Goal: Task Accomplishment & Management: Complete application form

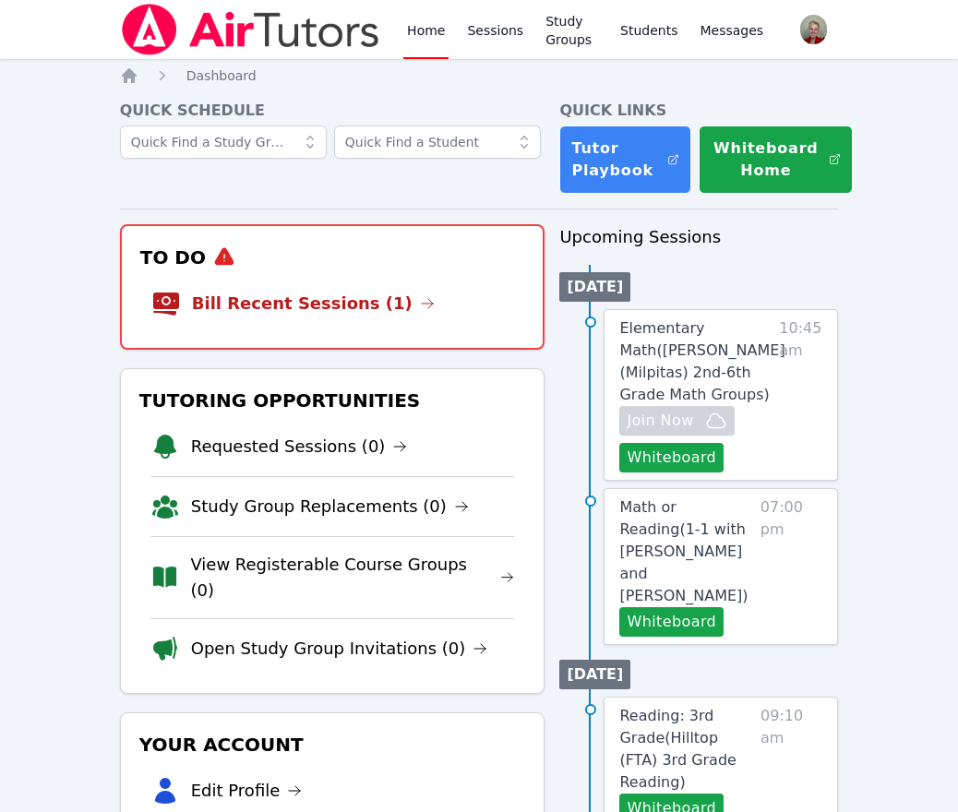
click at [350, 317] on li "Bill Recent Sessions (1)" at bounding box center [332, 303] width 363 height 59
click at [350, 311] on link "Bill Recent Sessions (1)" at bounding box center [313, 304] width 243 height 26
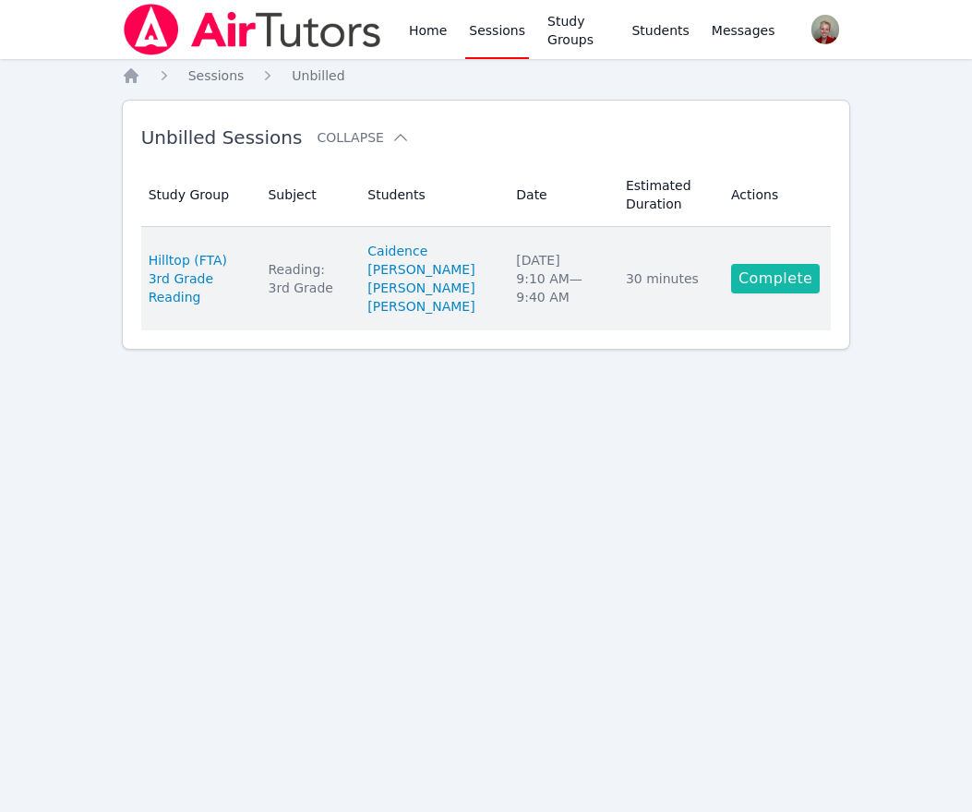
click at [779, 280] on link "Complete" at bounding box center [775, 279] width 89 height 30
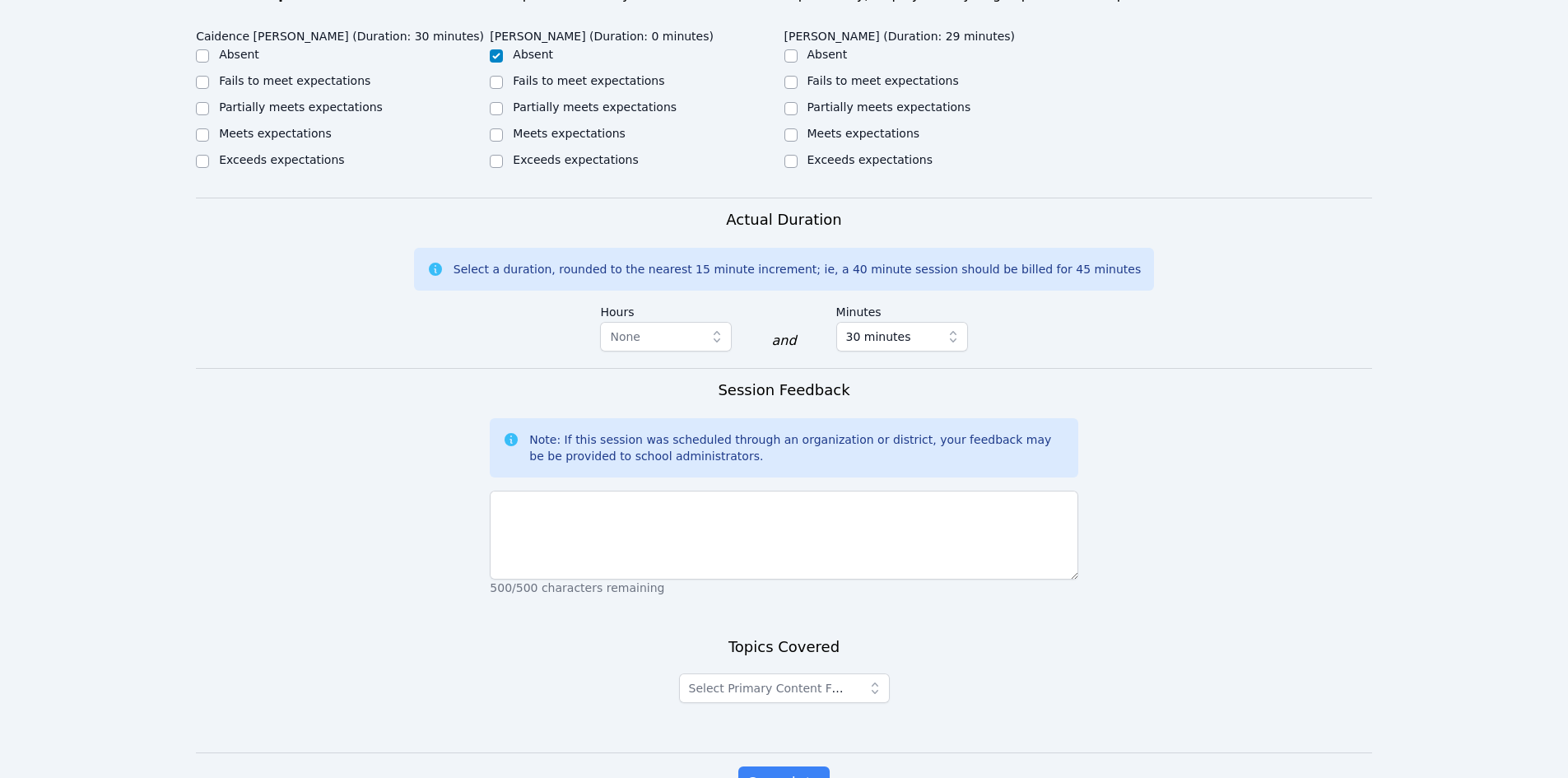
scroll to position [824, 0]
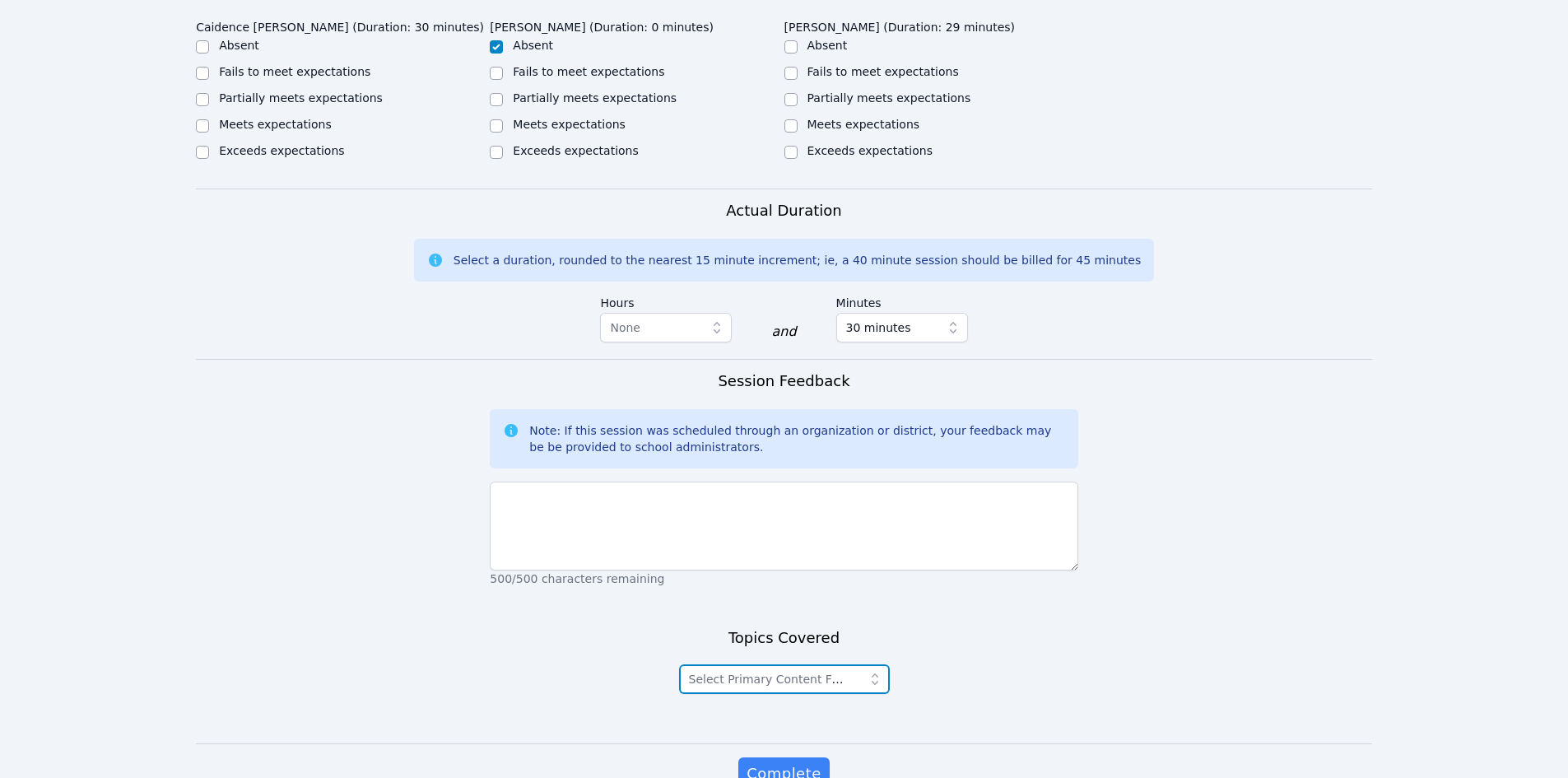
click at [834, 665] on button "Select Primary Content Focus" at bounding box center [784, 679] width 210 height 29
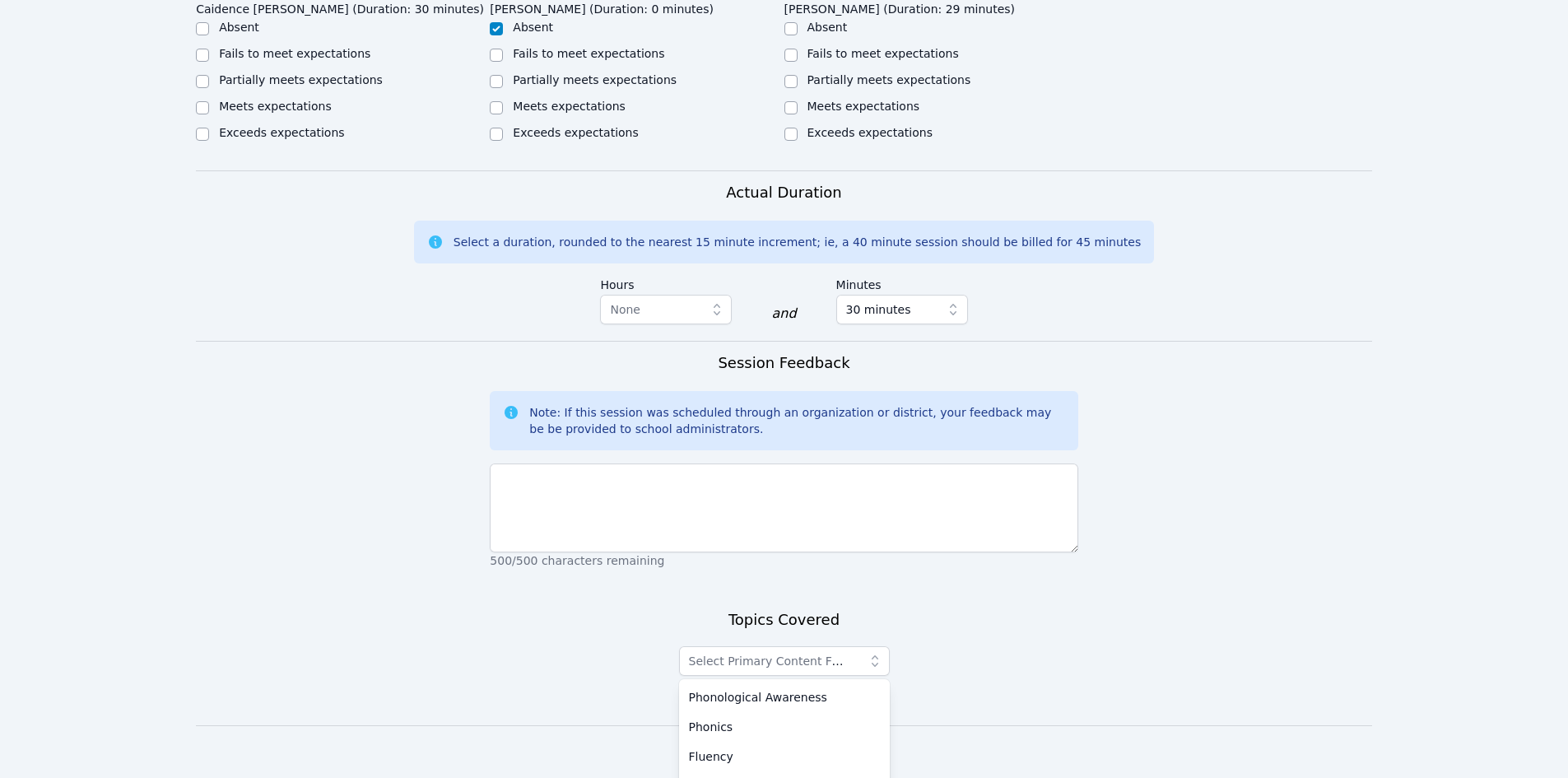
scroll to position [895, 0]
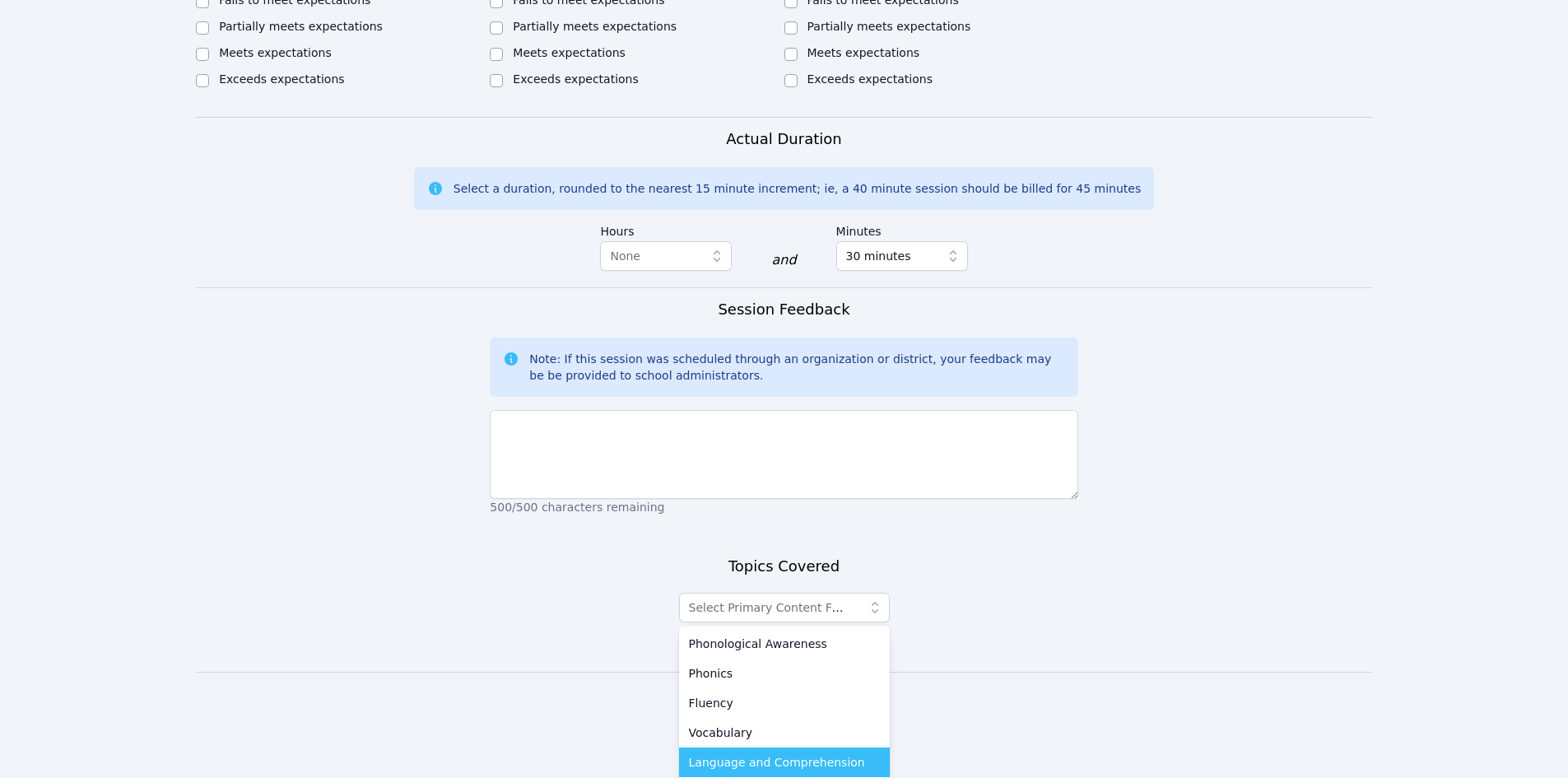
click at [821, 724] on span "Language and Comprehension" at bounding box center [776, 762] width 176 height 16
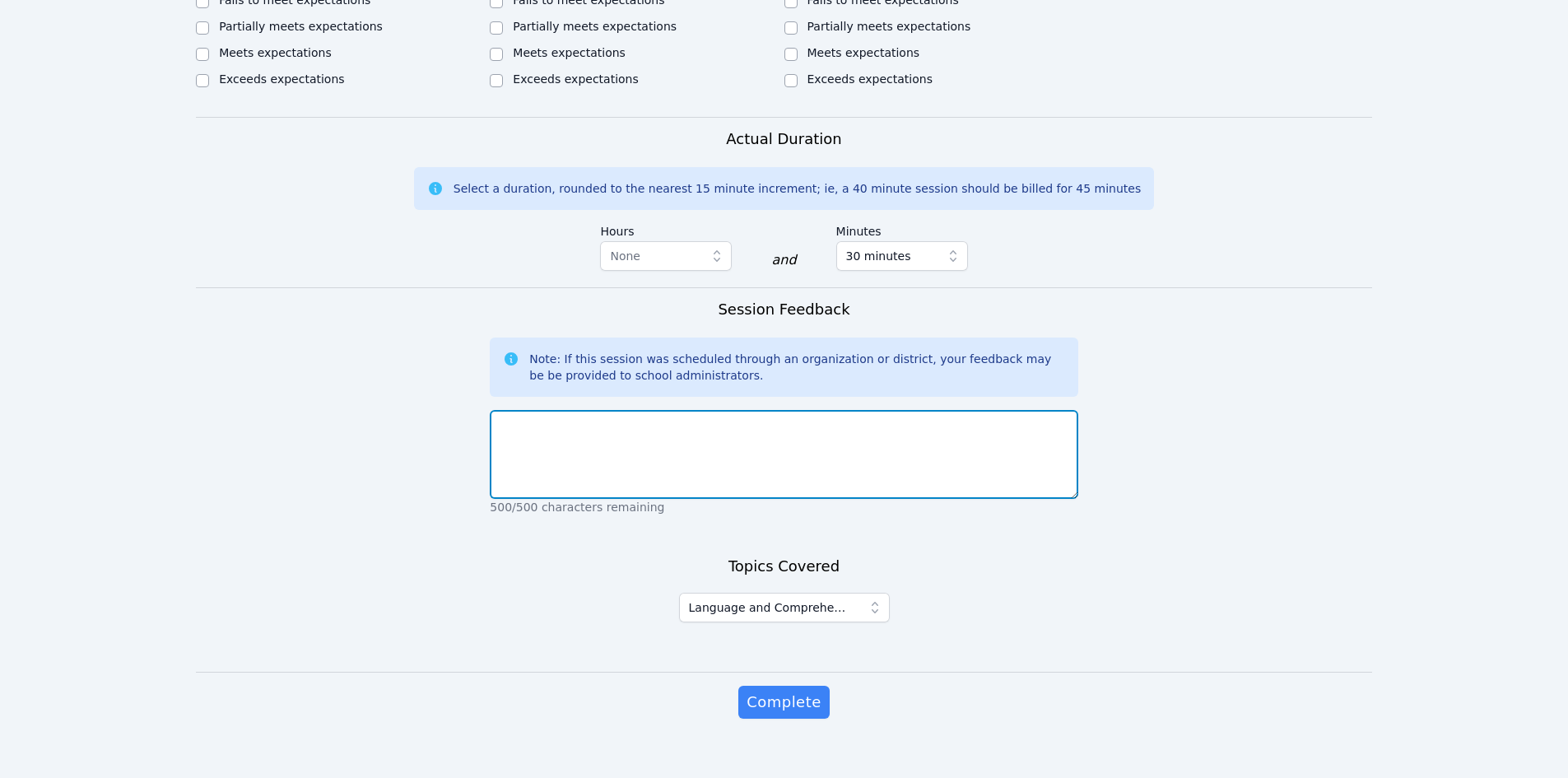
click at [518, 415] on textarea at bounding box center [783, 455] width 588 height 89
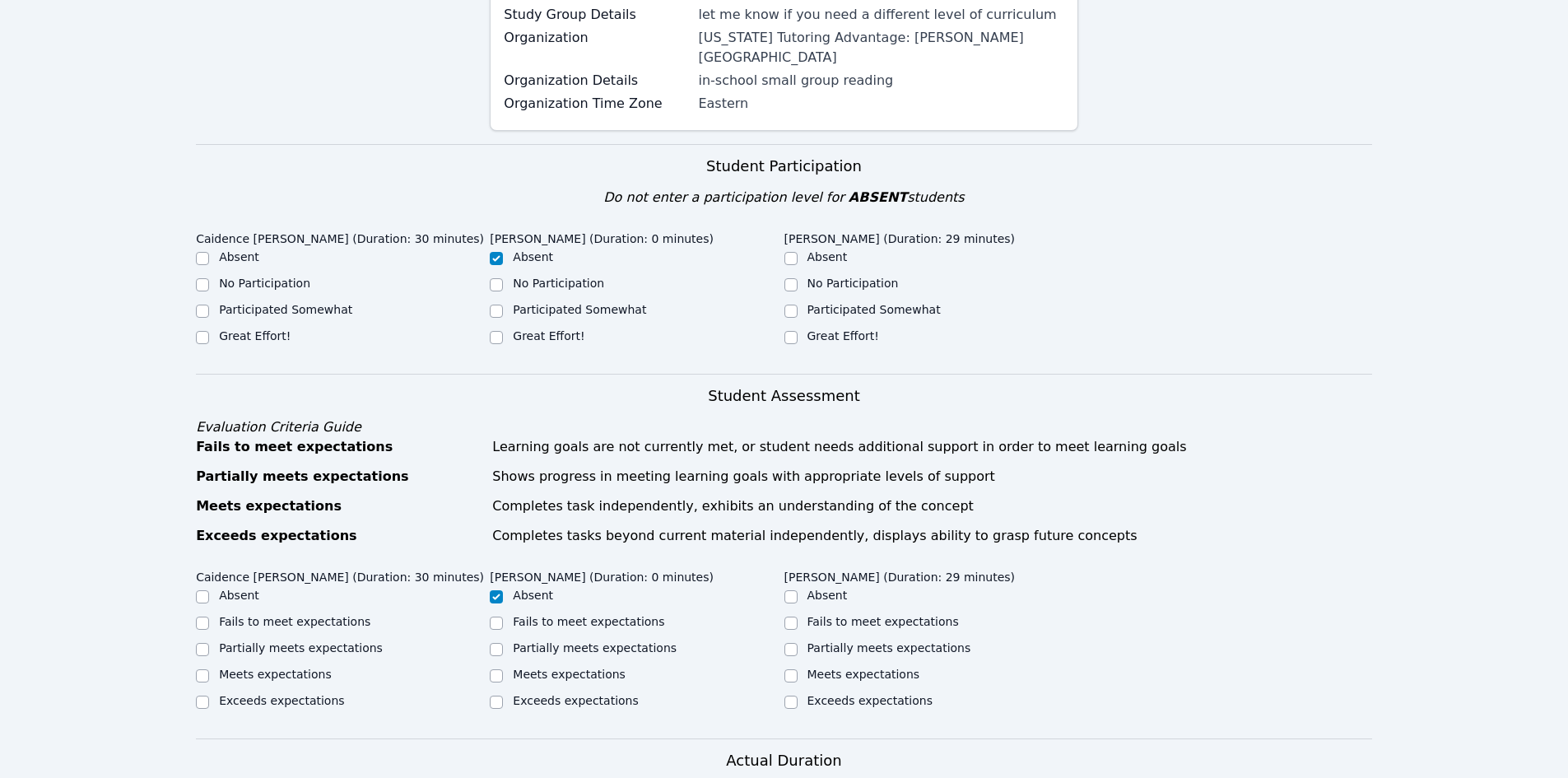
scroll to position [236, 0]
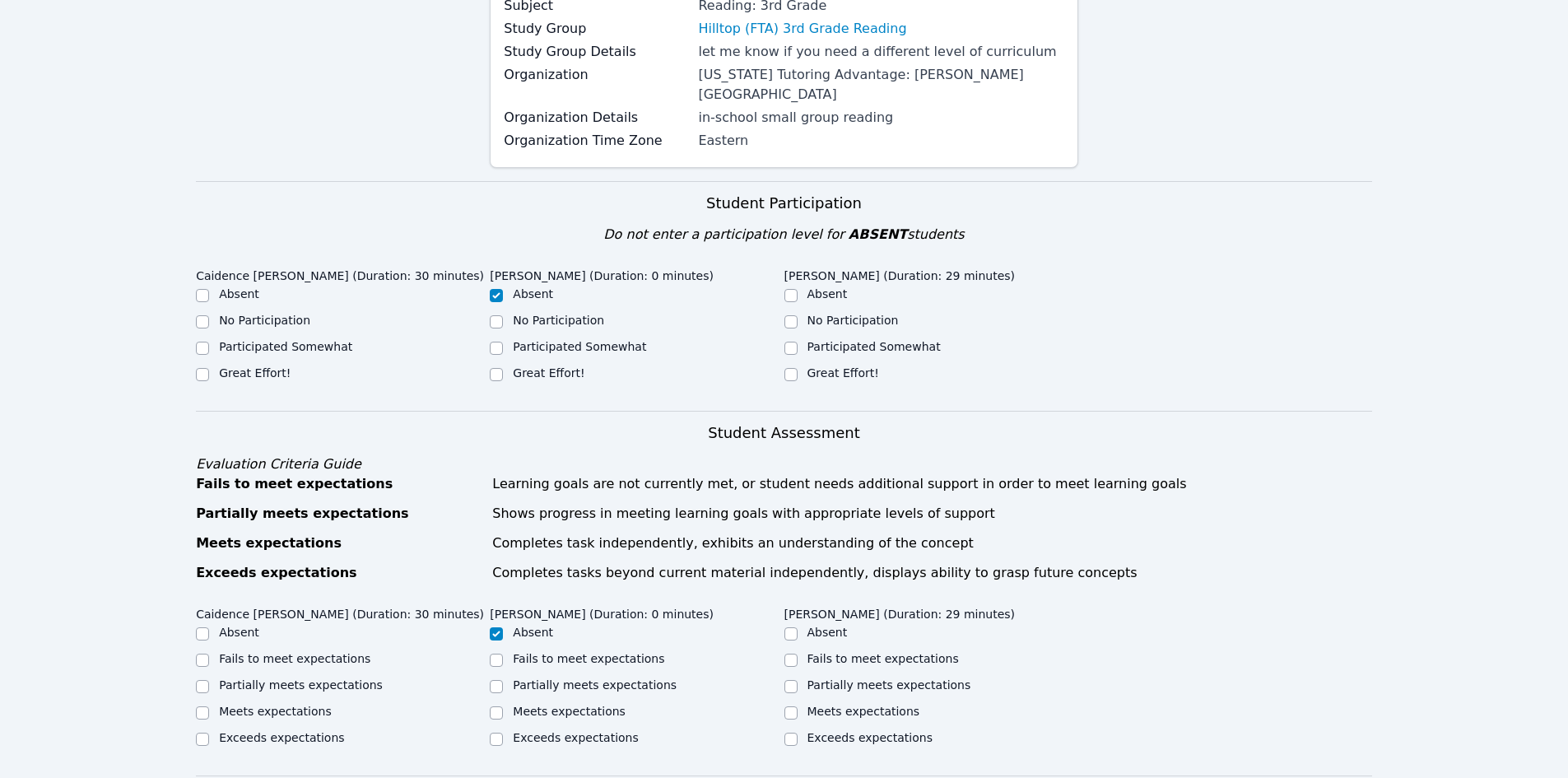
type textarea "It was so wonderful to see everyone [DATE]!"
click at [264, 367] on label "Great Effort!" at bounding box center [254, 373] width 71 height 13
click at [209, 368] on input "Great Effort!" at bounding box center [202, 374] width 13 height 13
checkbox input "true"
click at [529, 367] on label "Great Effort!" at bounding box center [549, 373] width 71 height 13
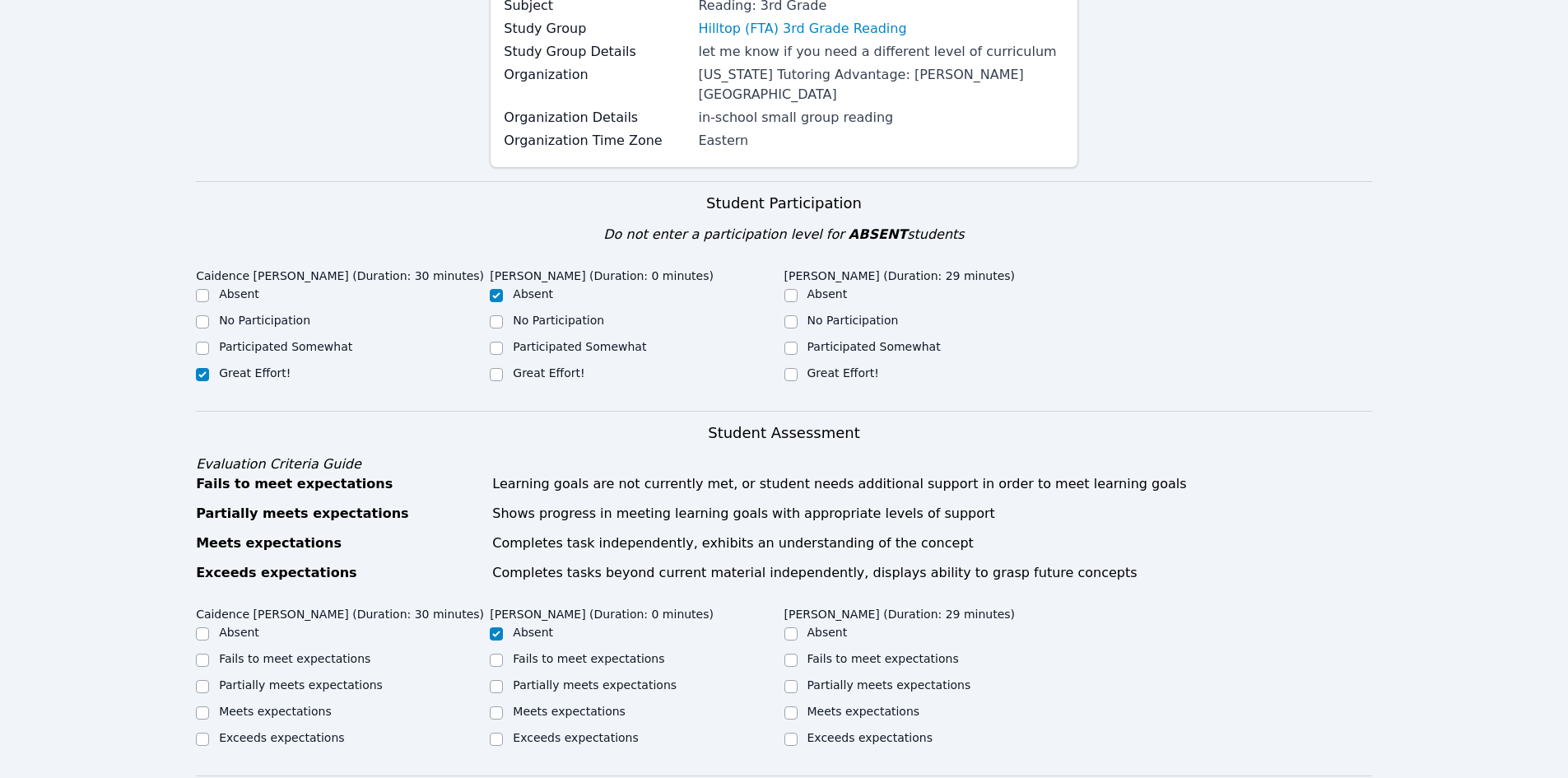
click at [503, 368] on input "Great Effort!" at bounding box center [496, 374] width 13 height 13
checkbox input "true"
click at [527, 287] on label "Absent" at bounding box center [532, 294] width 40 height 13
click at [503, 289] on input "Absent" at bounding box center [496, 295] width 13 height 13
checkbox input "true"
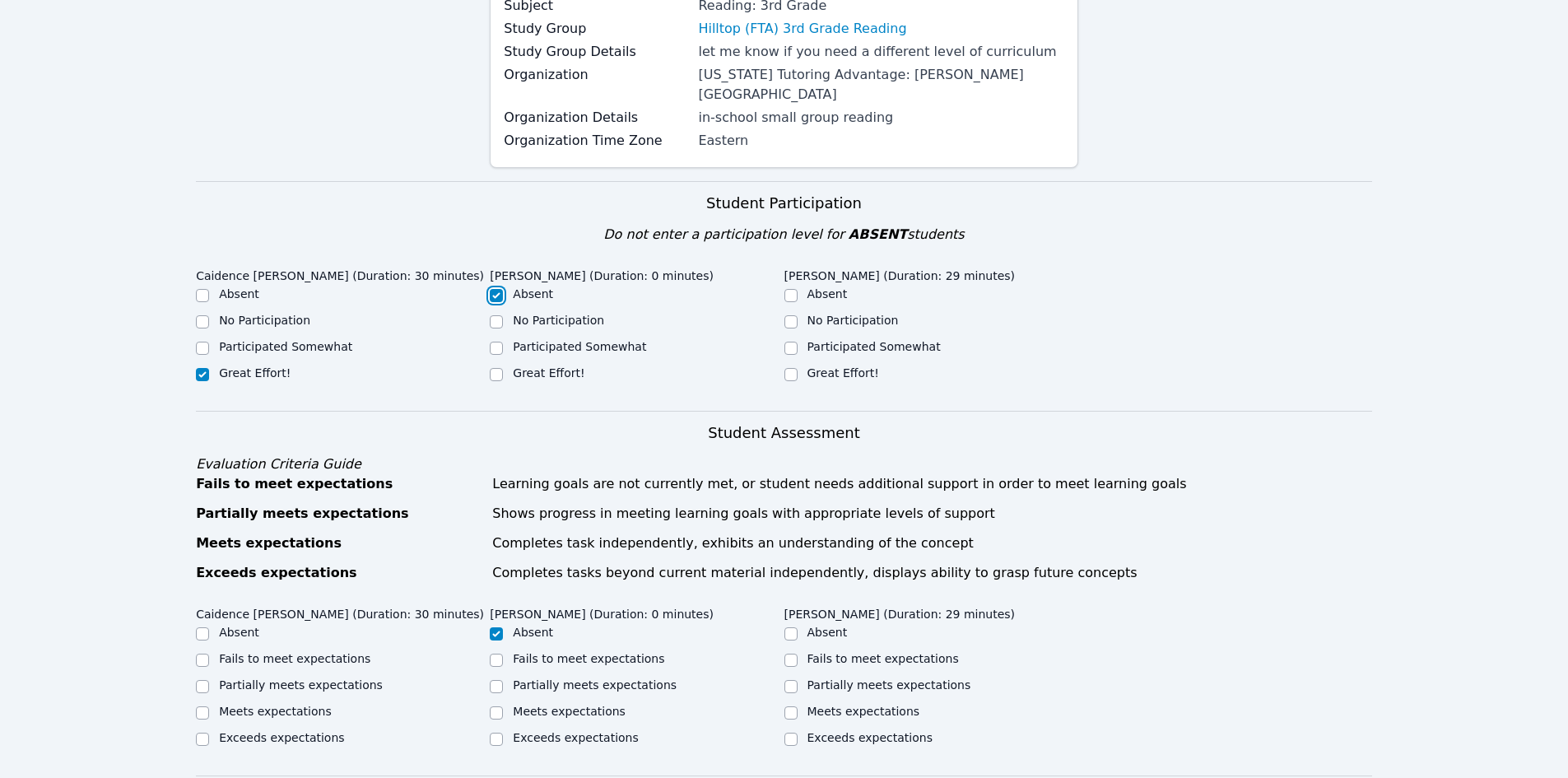
checkbox input "false"
click at [836, 367] on label "Great Effort!" at bounding box center [843, 373] width 71 height 13
click at [797, 368] on input "Great Effort!" at bounding box center [790, 374] width 13 height 13
checkbox input "true"
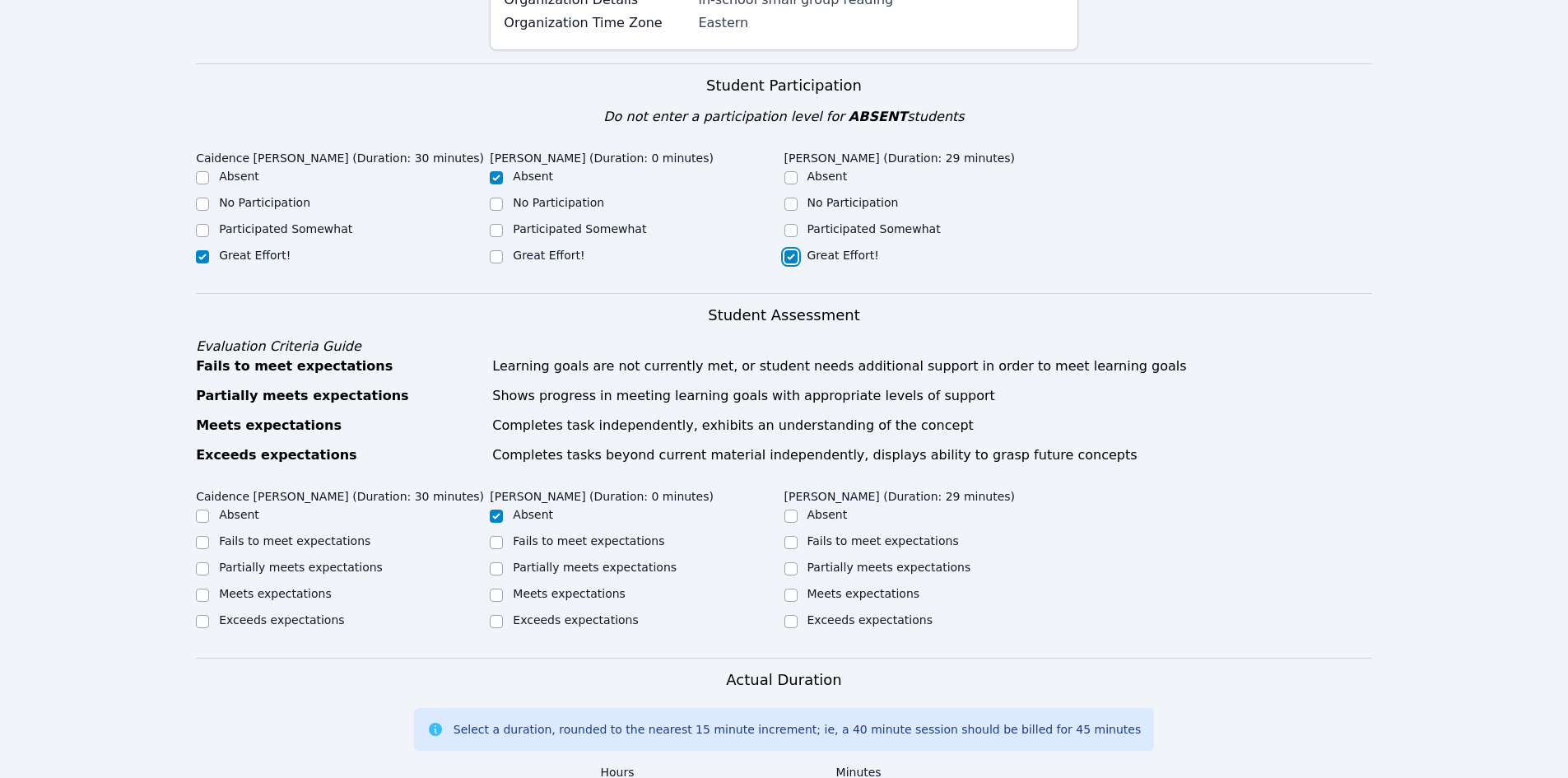
scroll to position [484, 0]
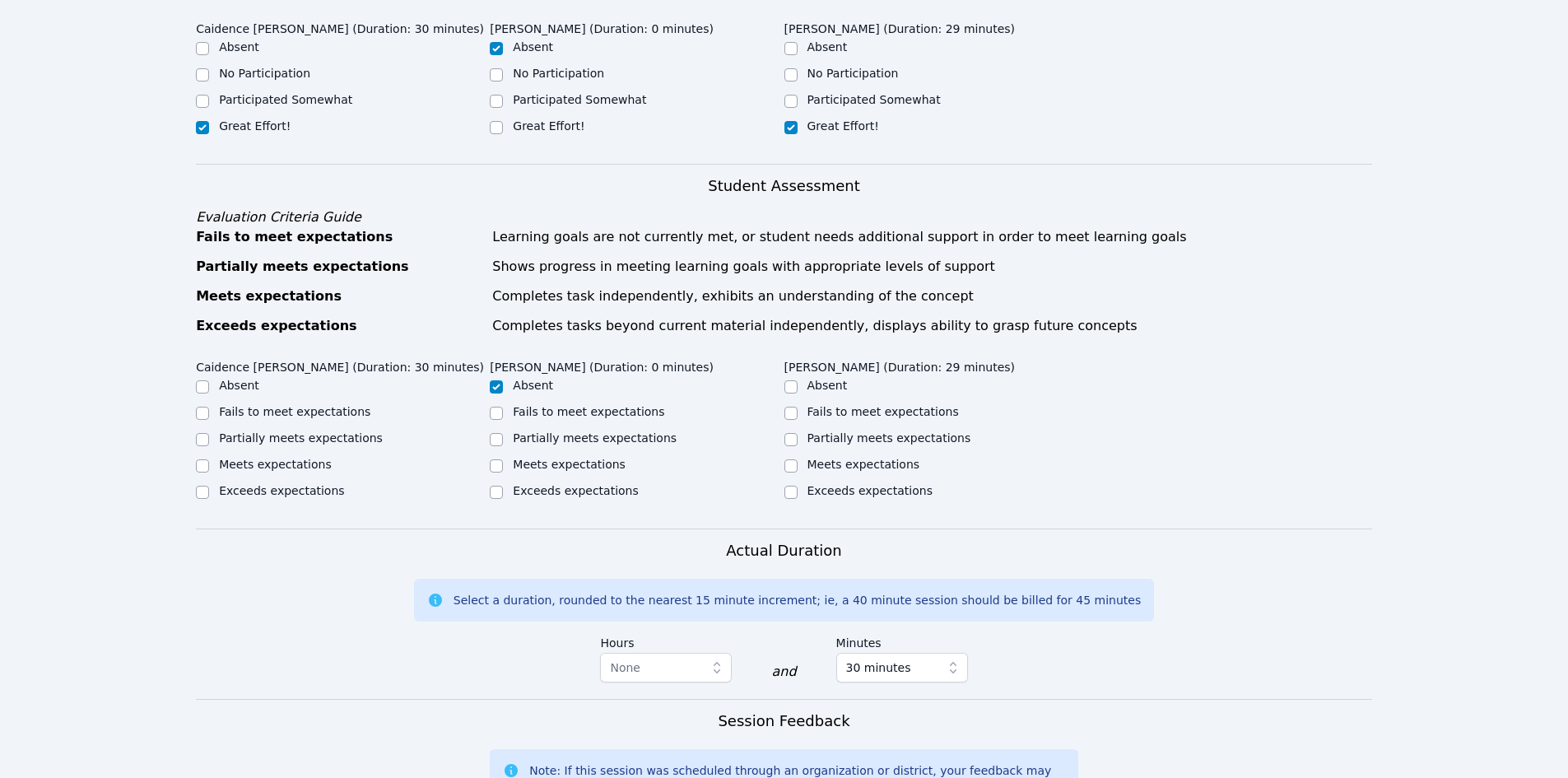
click at [328, 432] on label "Partially meets expectations" at bounding box center [301, 438] width 164 height 13
click at [209, 433] on input "Partially meets expectations" at bounding box center [202, 439] width 13 height 13
checkbox input "true"
click at [815, 432] on label "Partially meets expectations" at bounding box center [889, 438] width 164 height 13
click at [797, 433] on input "Partially meets expectations" at bounding box center [790, 439] width 13 height 13
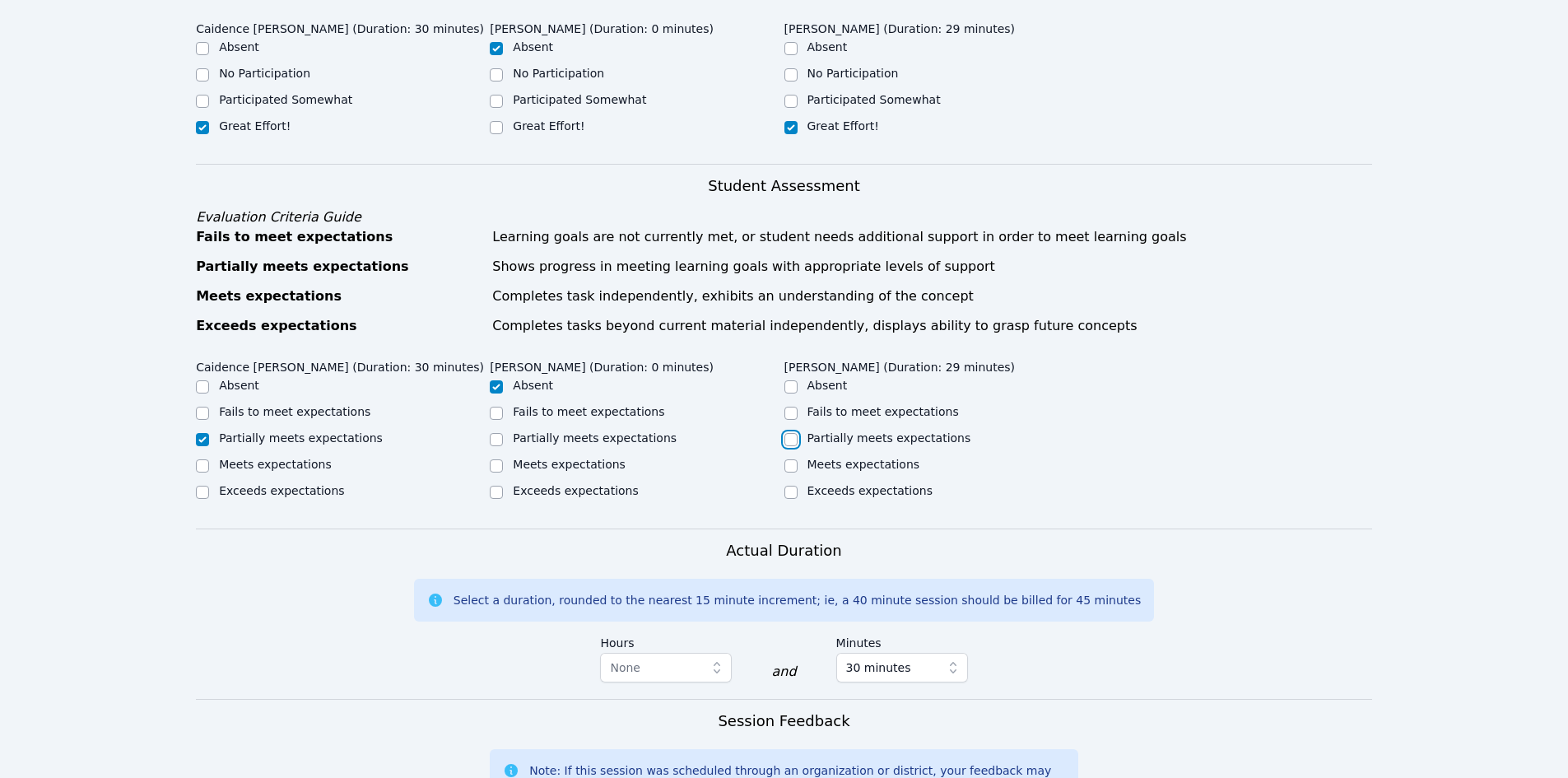
checkbox input "true"
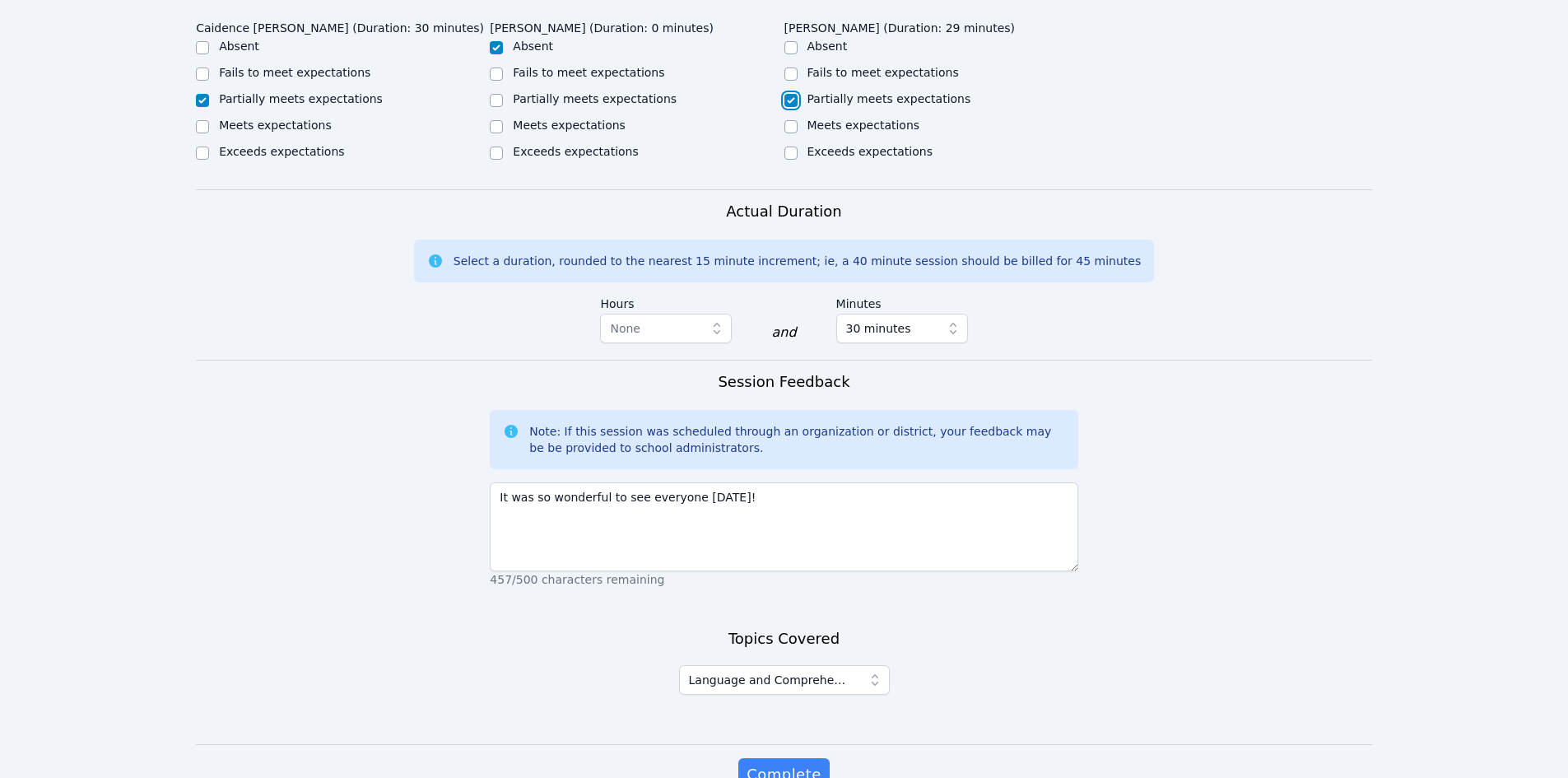
scroll to position [895, 0]
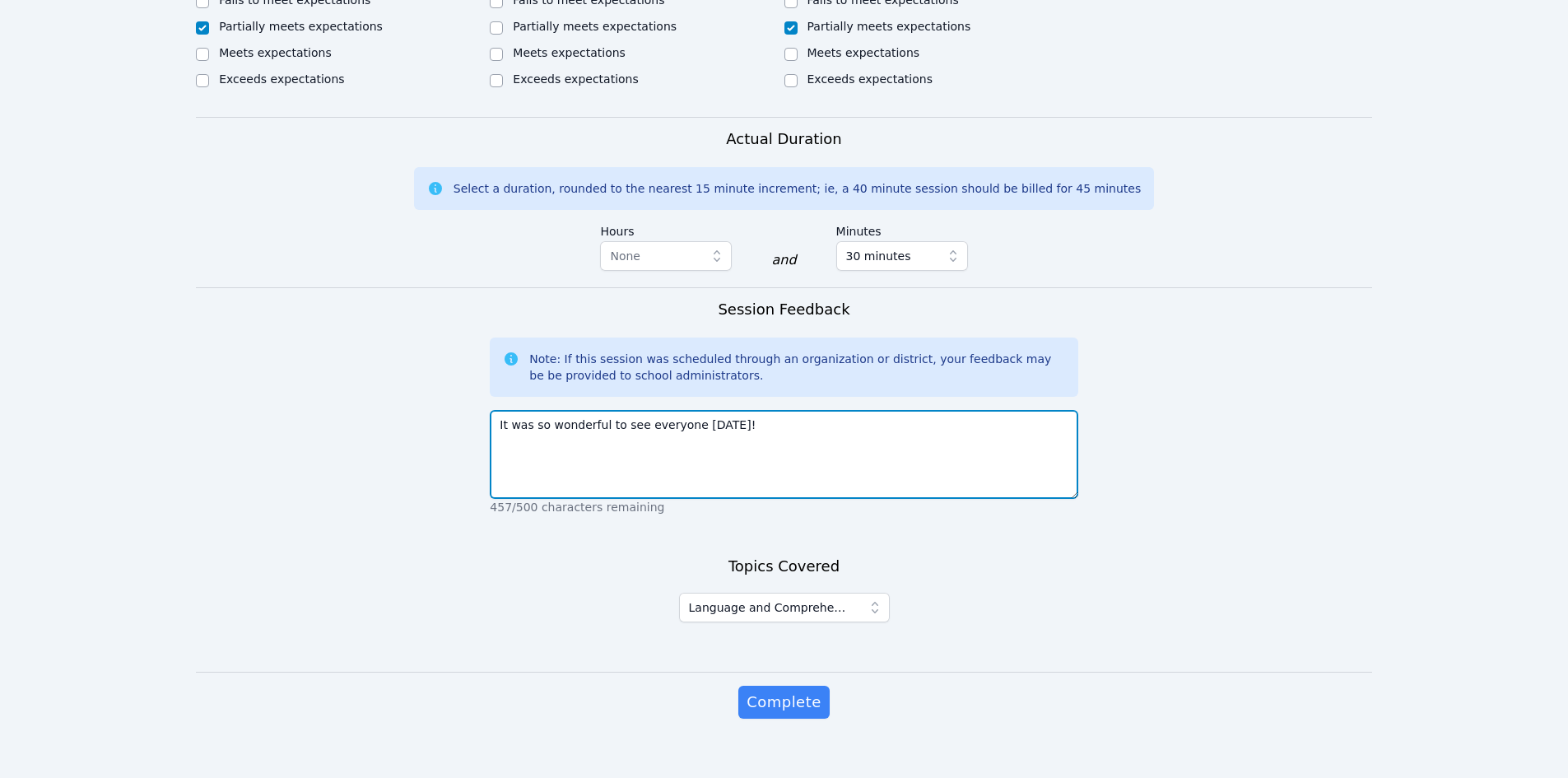
click at [756, 410] on textarea "It was so wonderful to see everyone [DATE]!" at bounding box center [783, 455] width 588 height 89
click at [720, 428] on textarea "It was so wonderful to see everyone [DATE]! We began the lesson with reviewing …" at bounding box center [783, 455] width 588 height 89
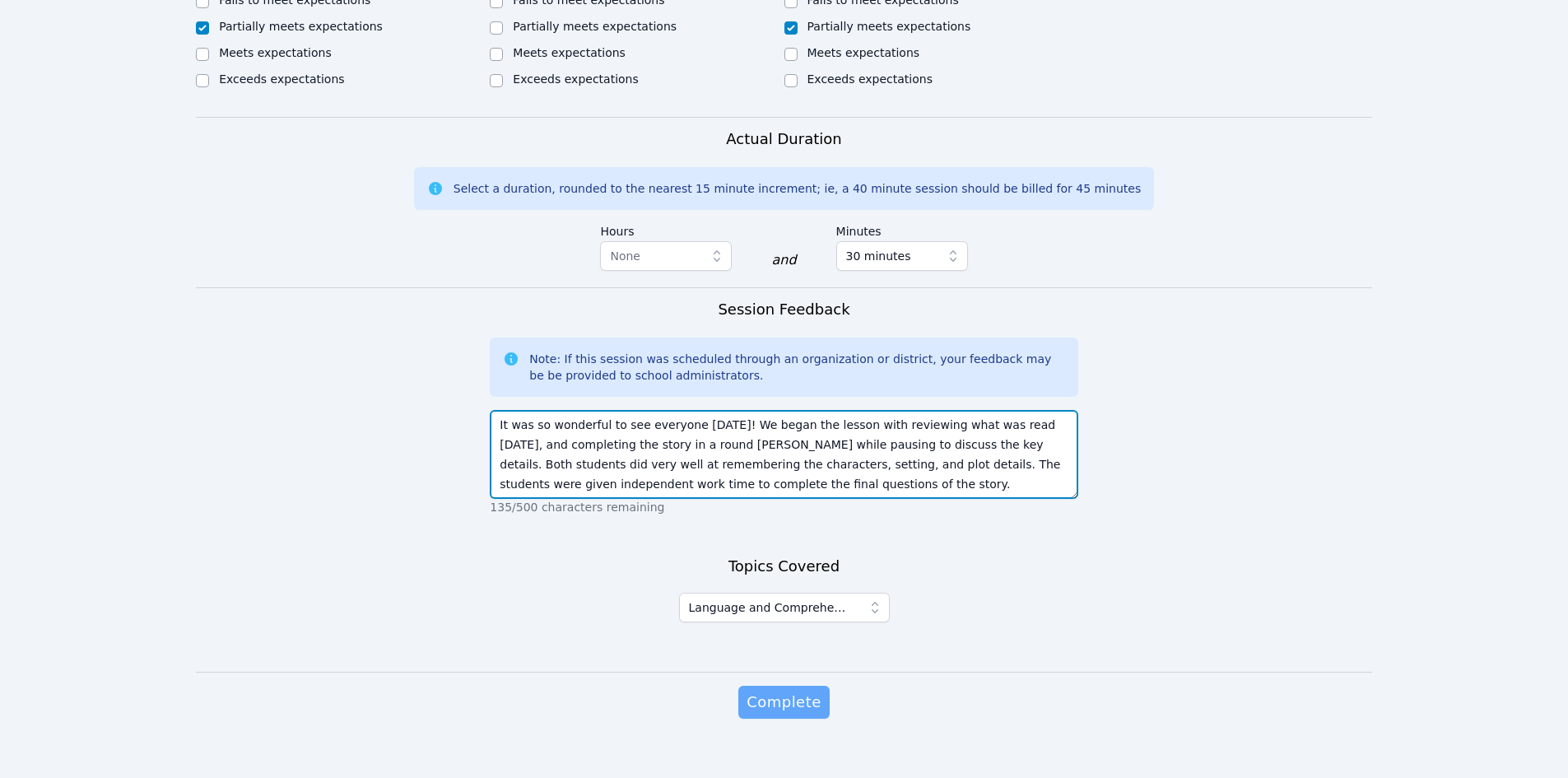
type textarea "It was so wonderful to see everyone [DATE]! We began the lesson with reviewing …"
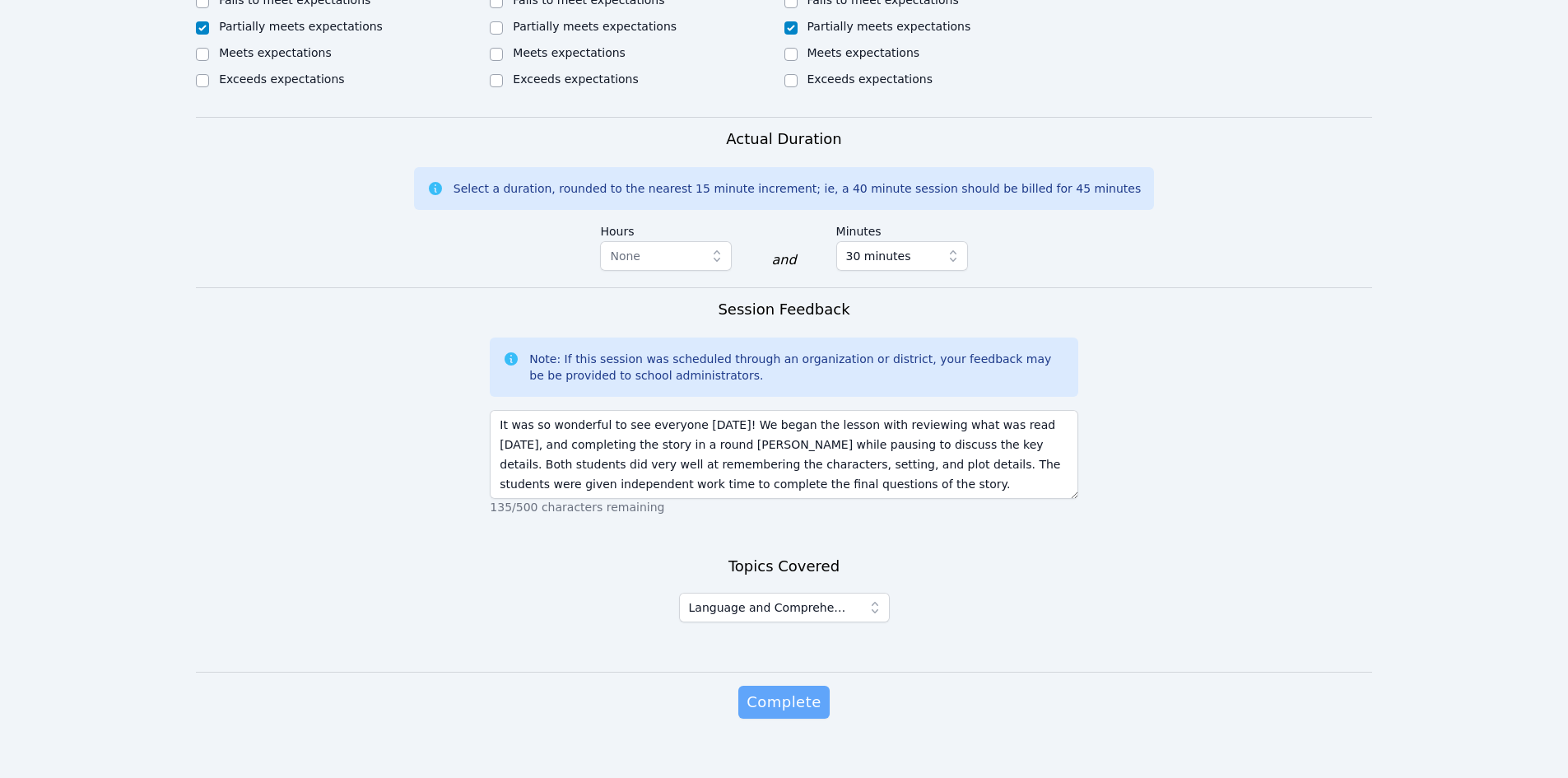
click at [802, 691] on span "Complete" at bounding box center [783, 702] width 74 height 23
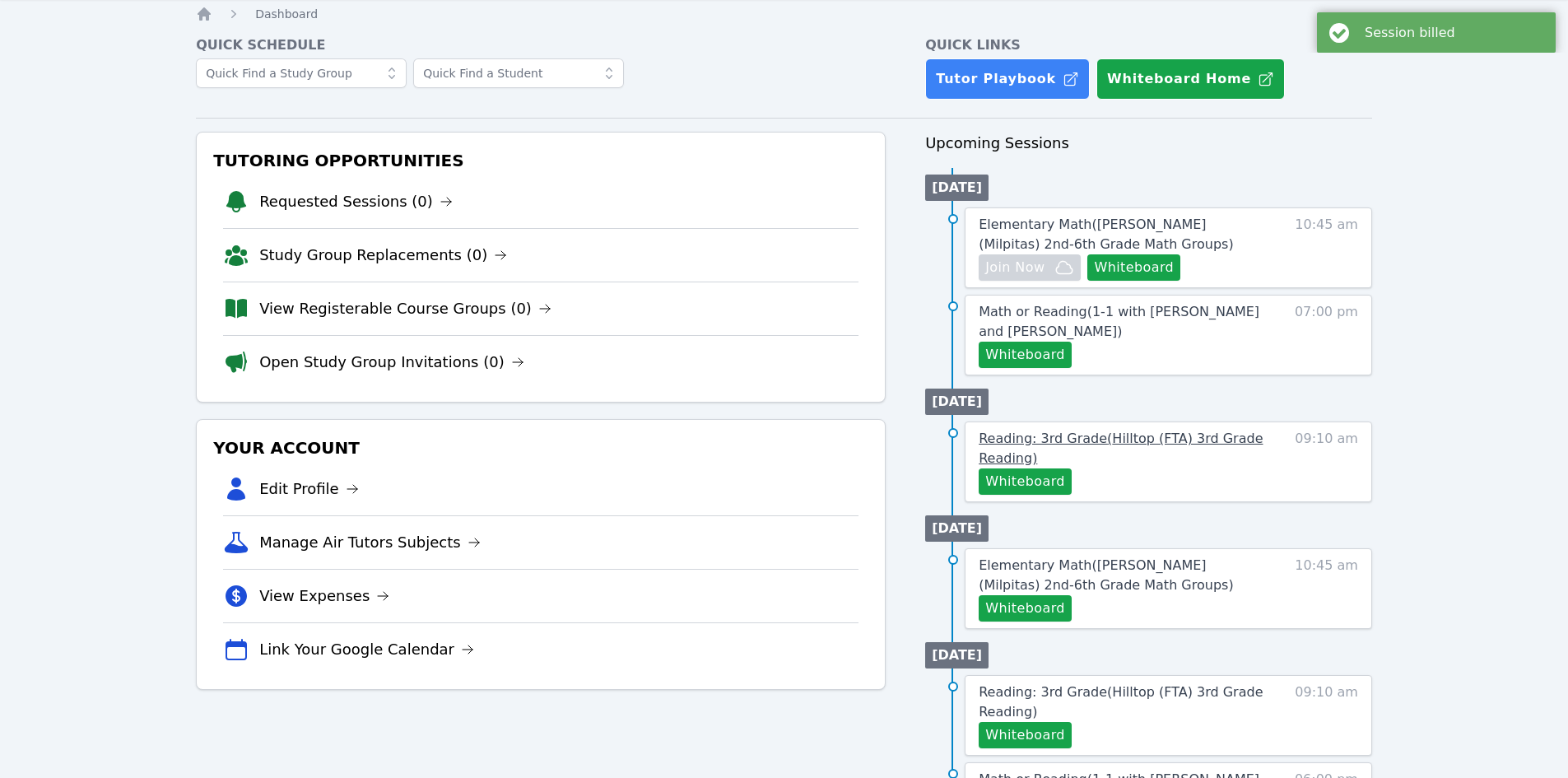
scroll to position [82, 0]
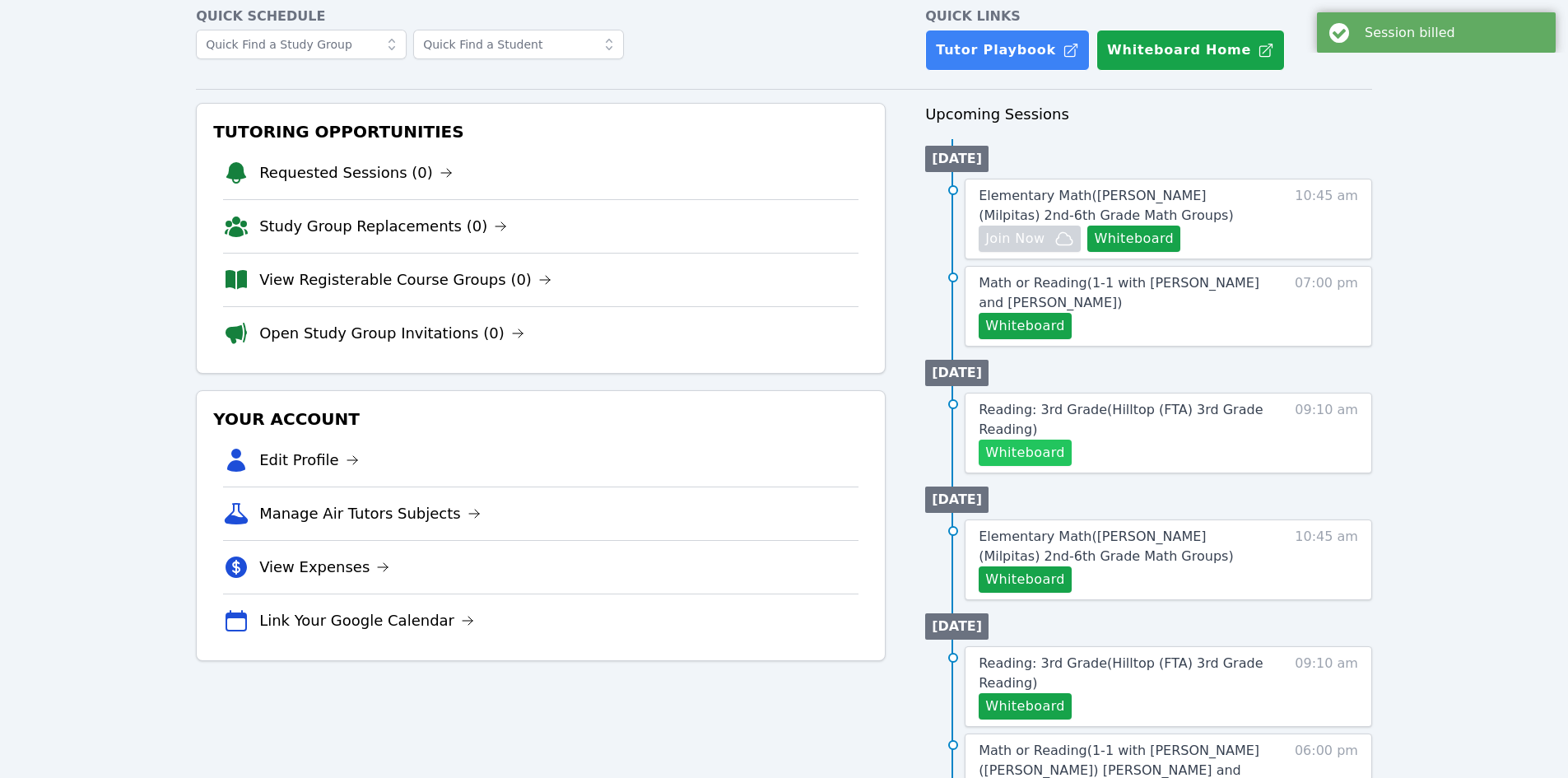
click at [854, 449] on button "Whiteboard" at bounding box center [1025, 453] width 93 height 27
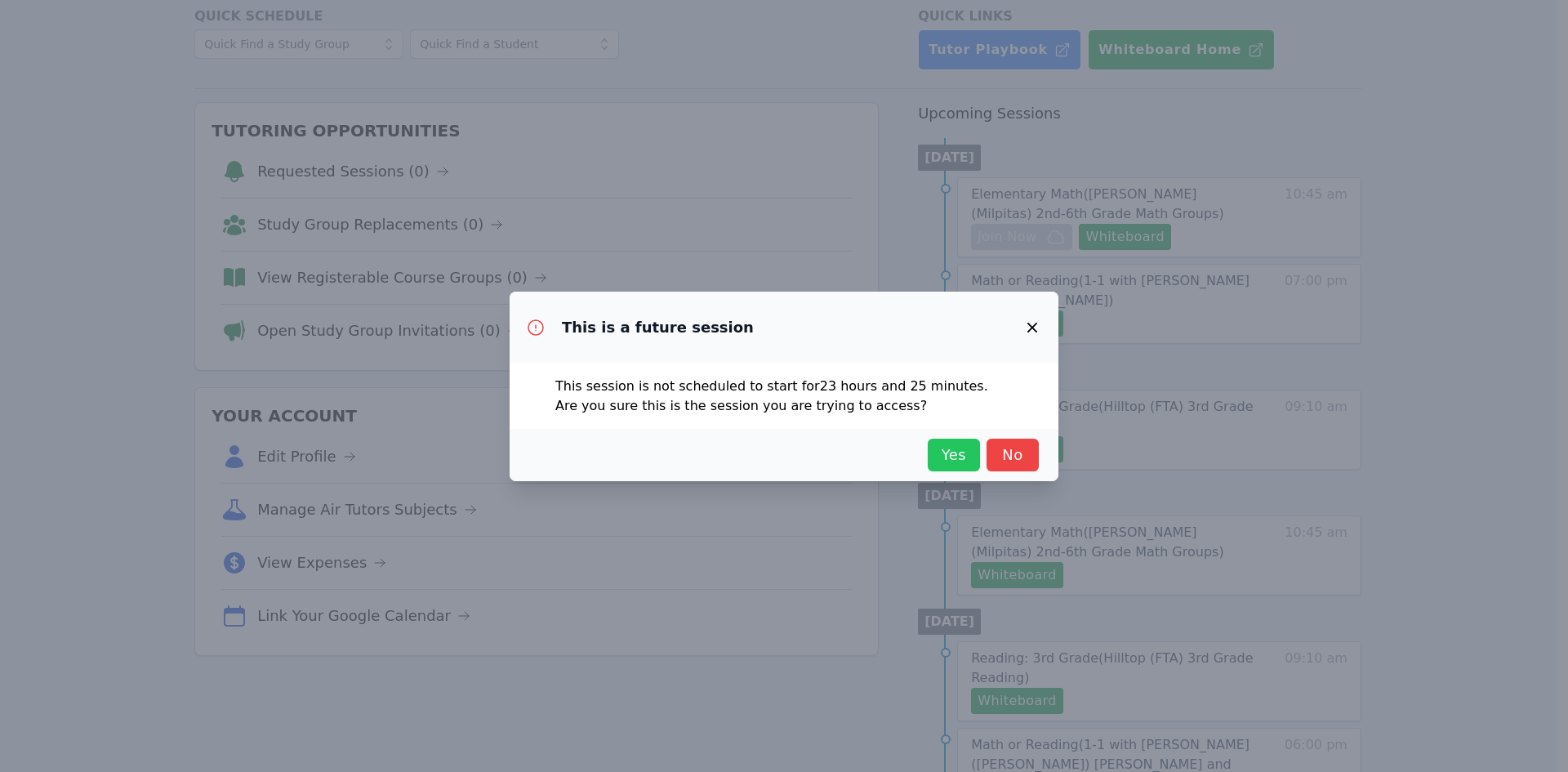
click at [847, 449] on span "Yes" at bounding box center [953, 455] width 36 height 23
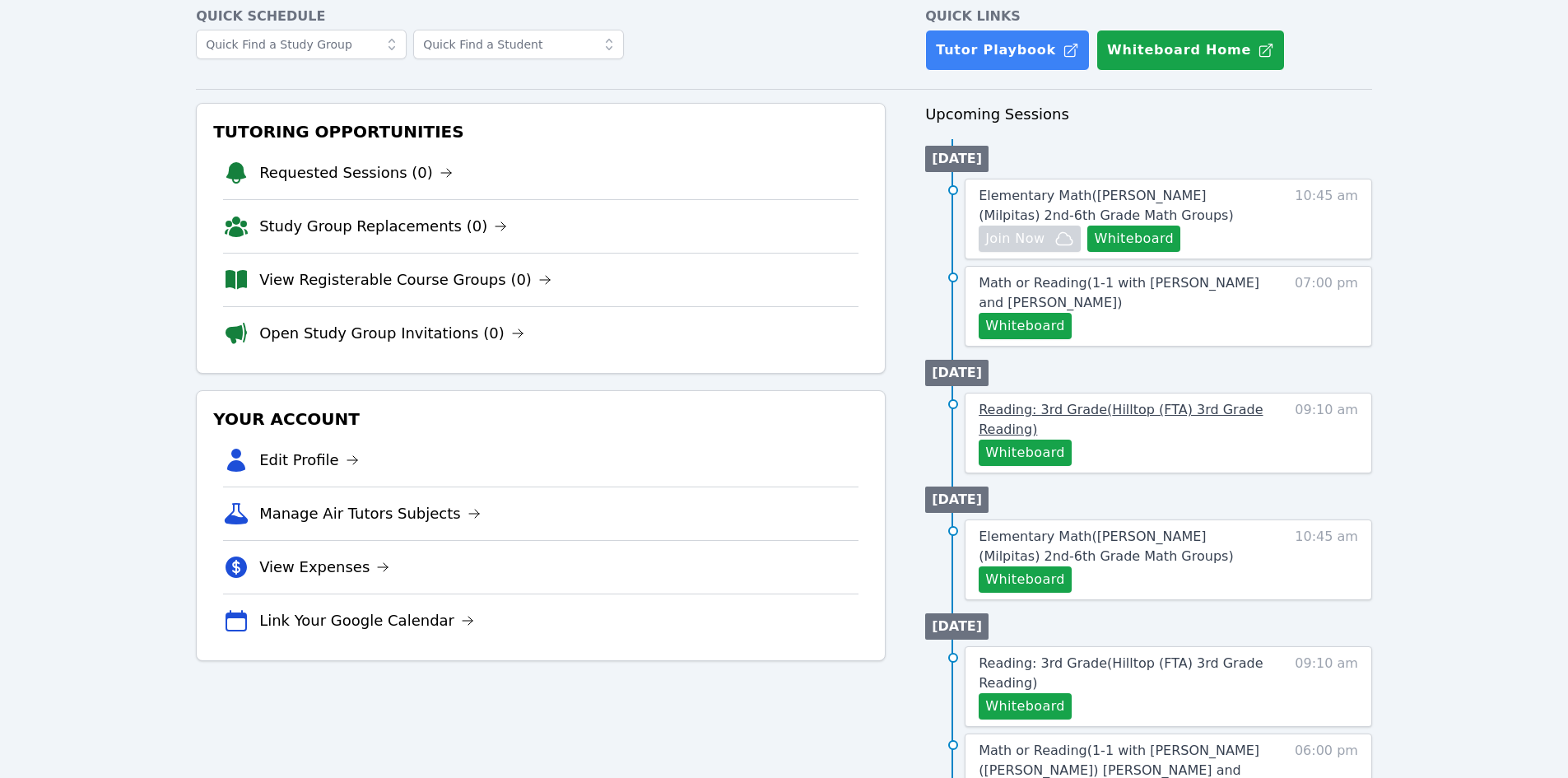
click at [854, 410] on span "Reading: 3rd Grade ( Hilltop (FTA) 3rd Grade Reading )" at bounding box center [1120, 419] width 284 height 36
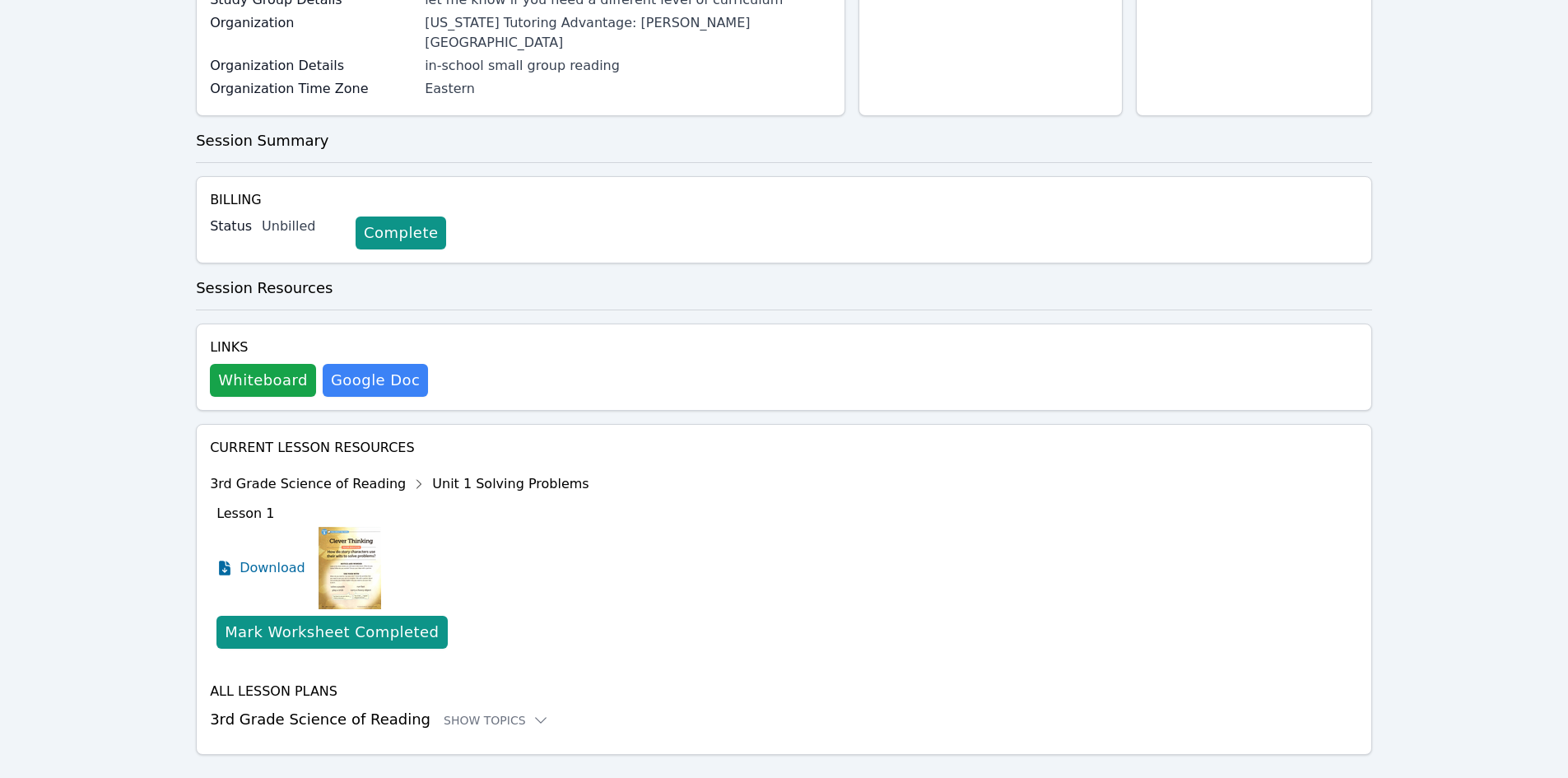
scroll to position [261, 0]
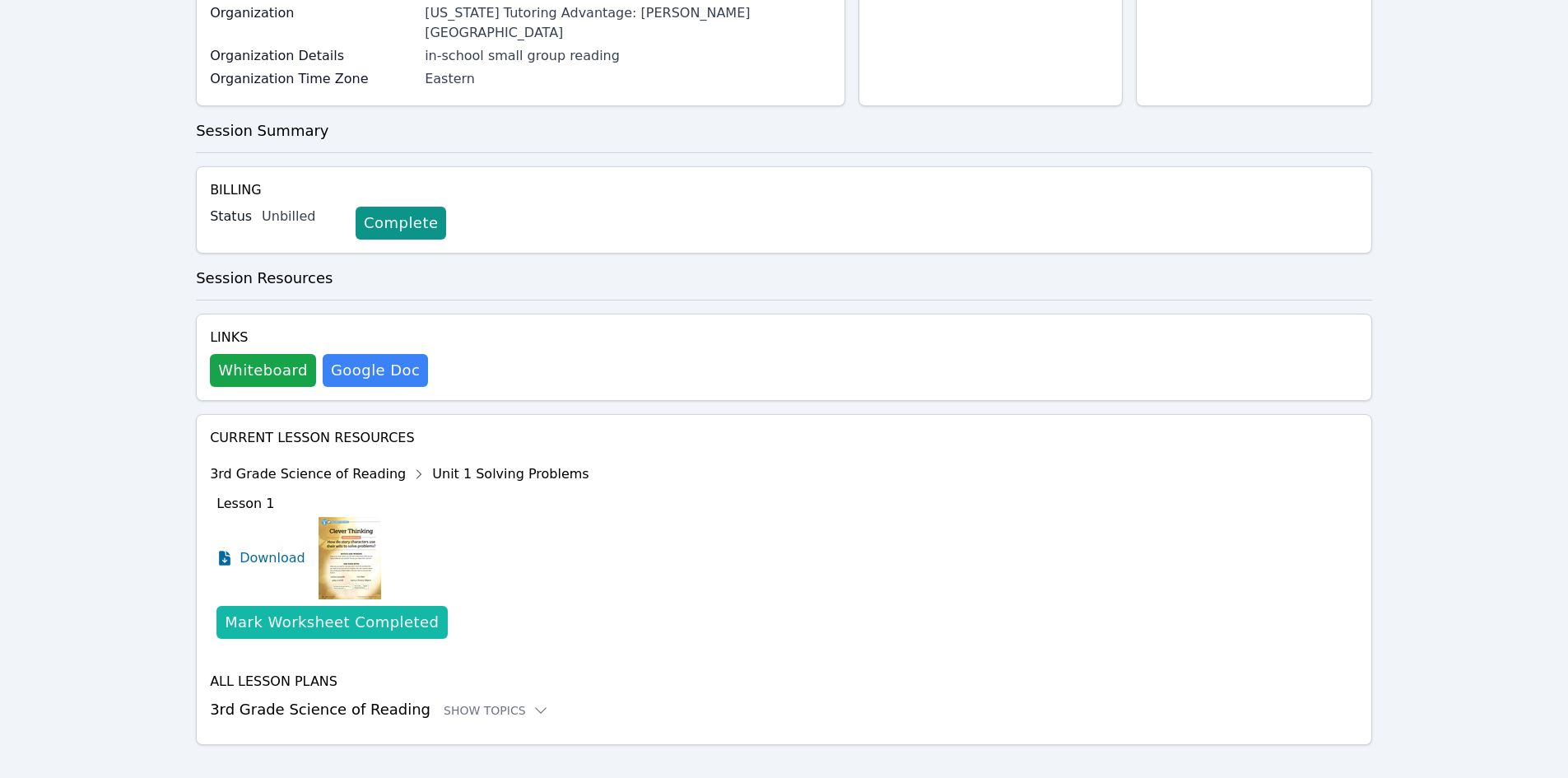
click at [333, 611] on div "Mark Worksheet Completed" at bounding box center [332, 623] width 214 height 23
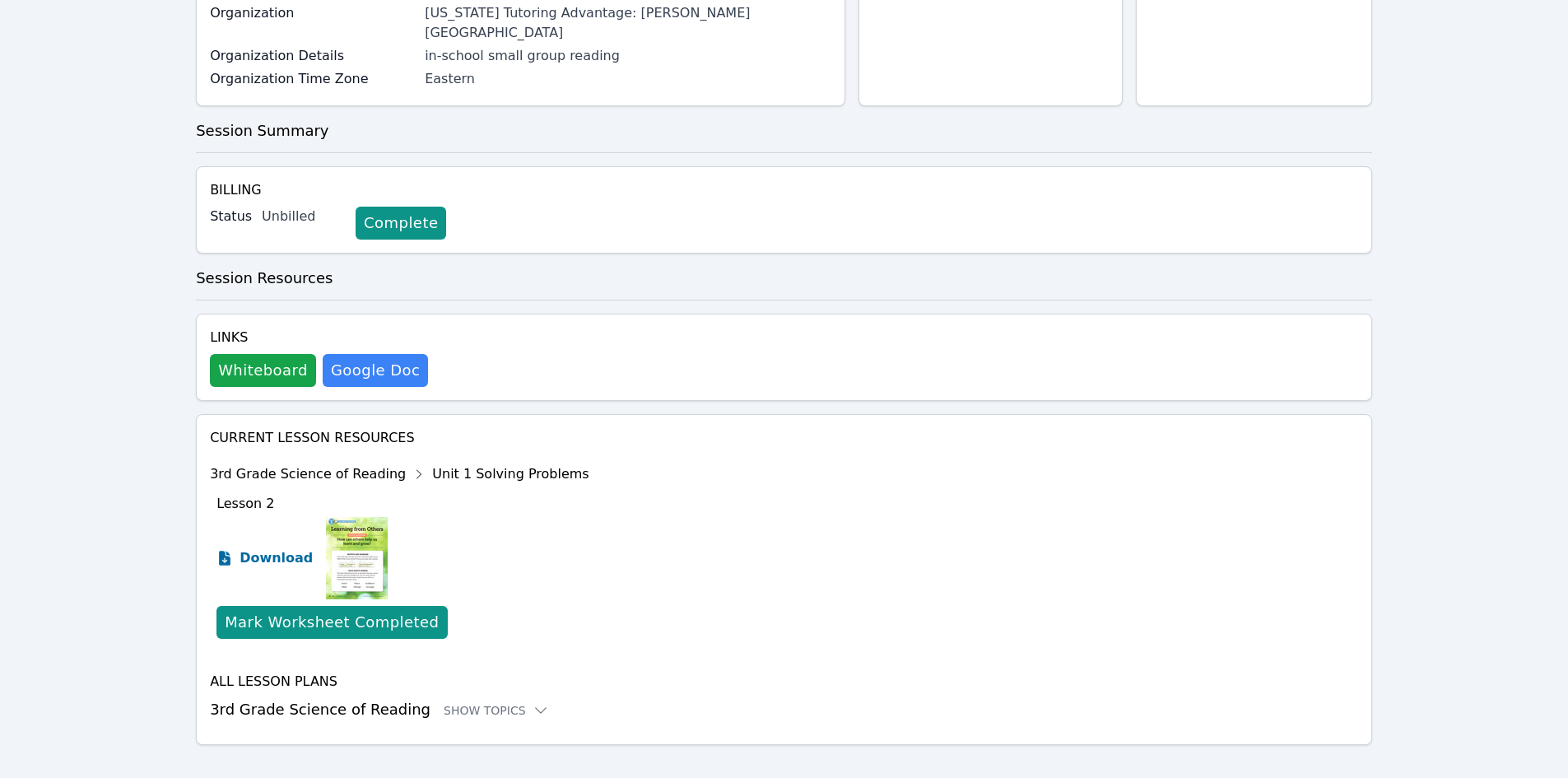
click at [257, 549] on span "Download" at bounding box center [276, 559] width 73 height 20
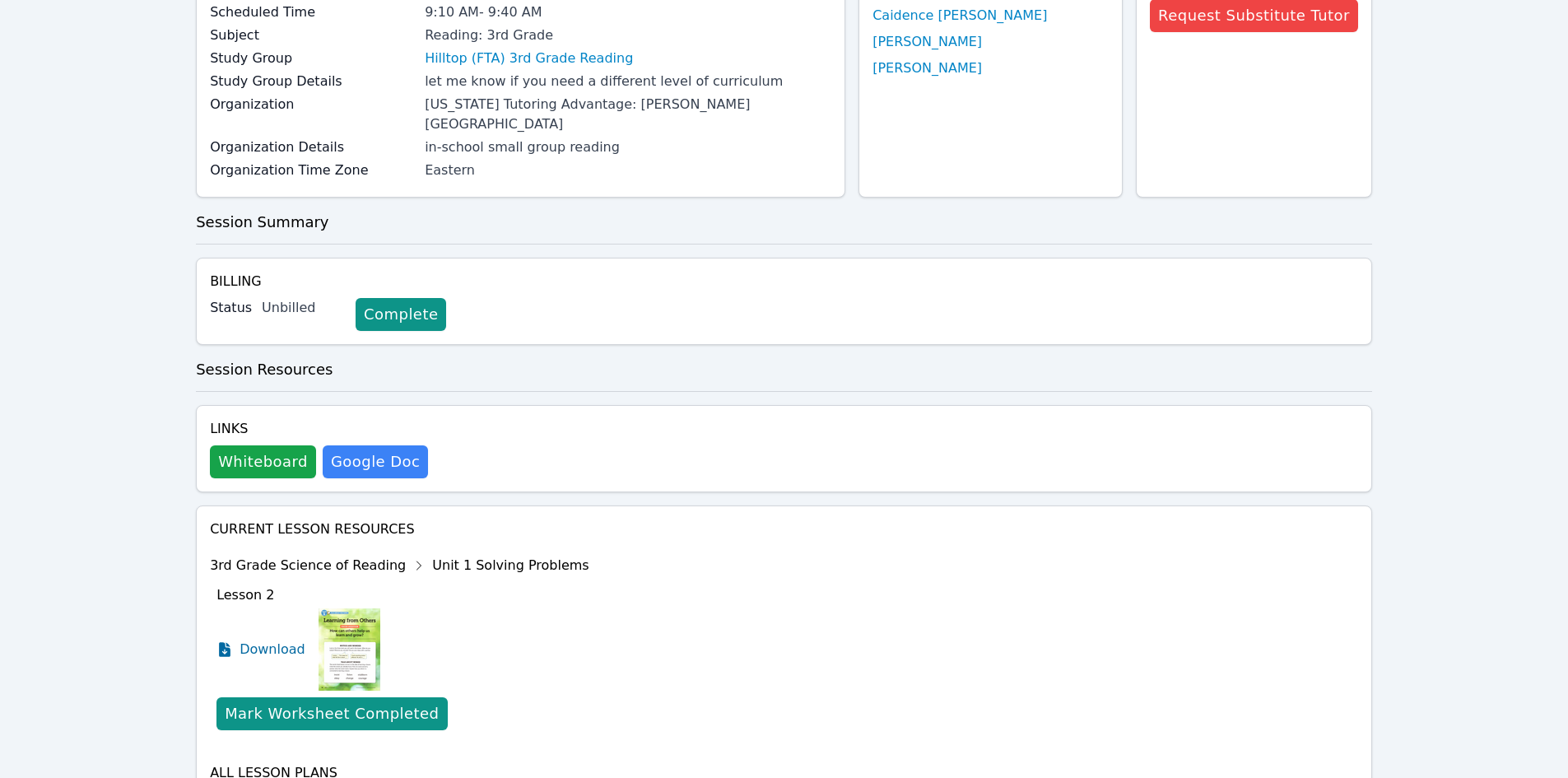
scroll to position [0, 0]
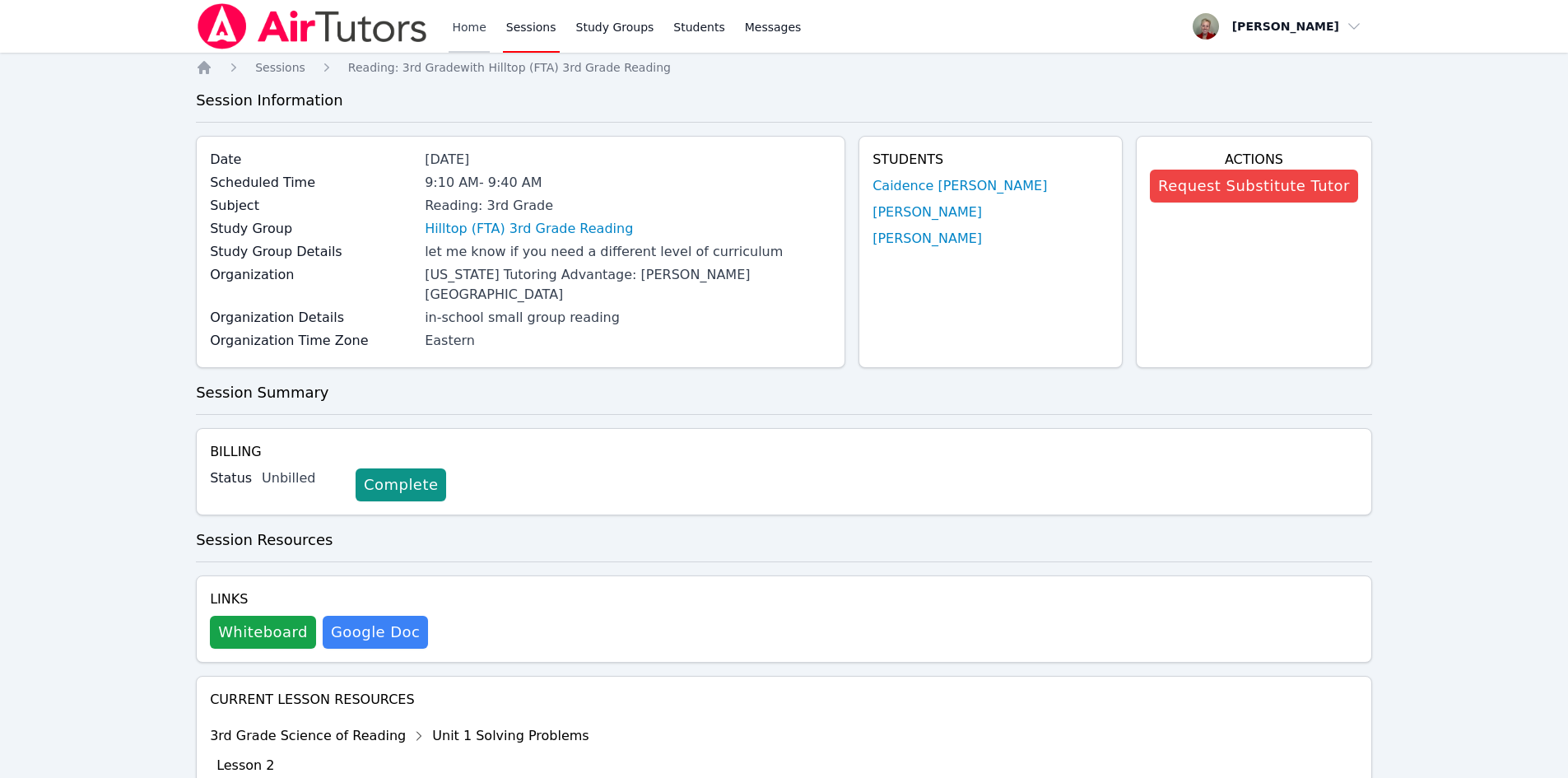
click at [463, 32] on link "Home" at bounding box center [468, 26] width 40 height 53
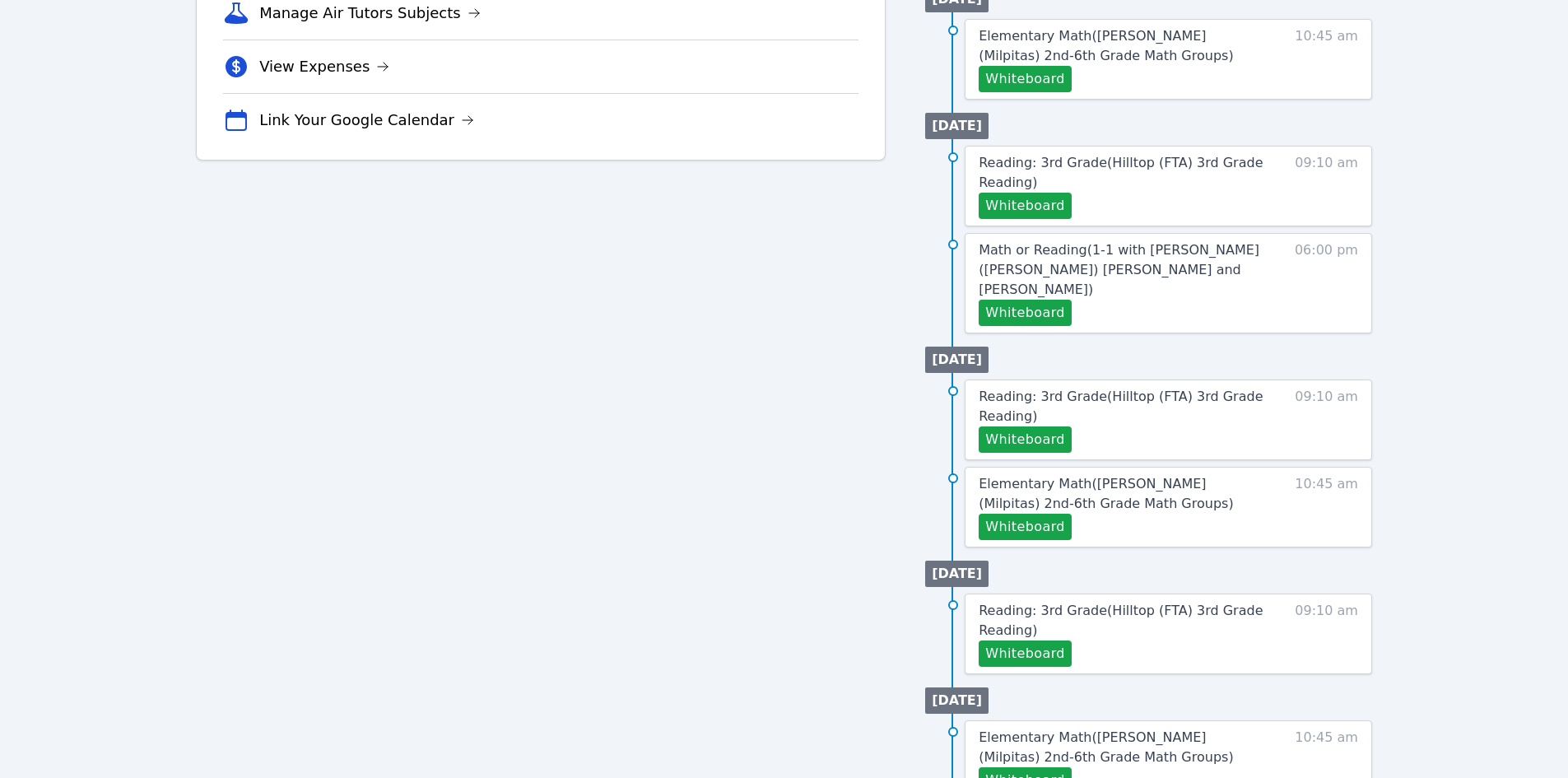
scroll to position [625, 0]
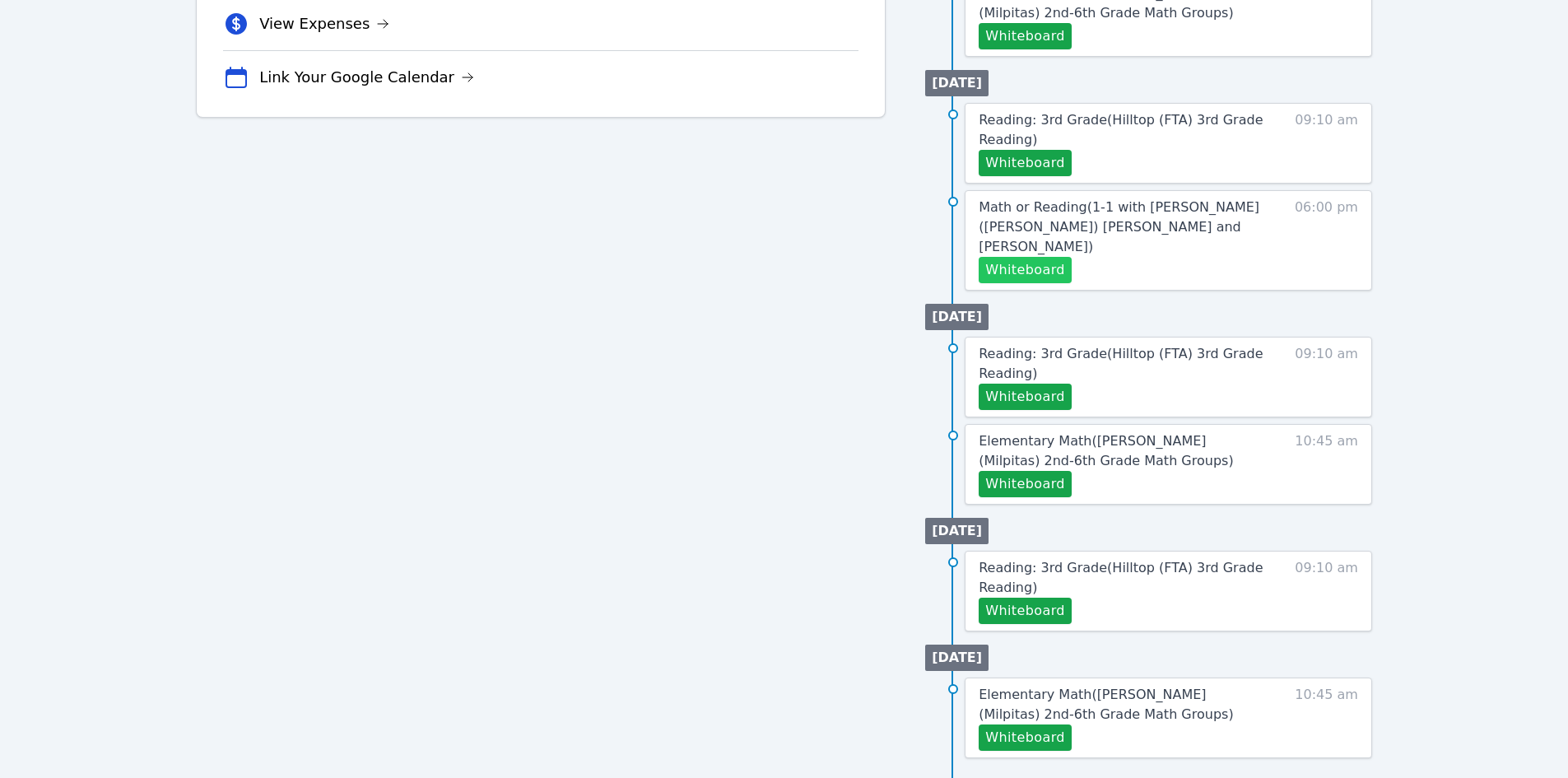
click at [854, 257] on button "Whiteboard" at bounding box center [1025, 270] width 93 height 27
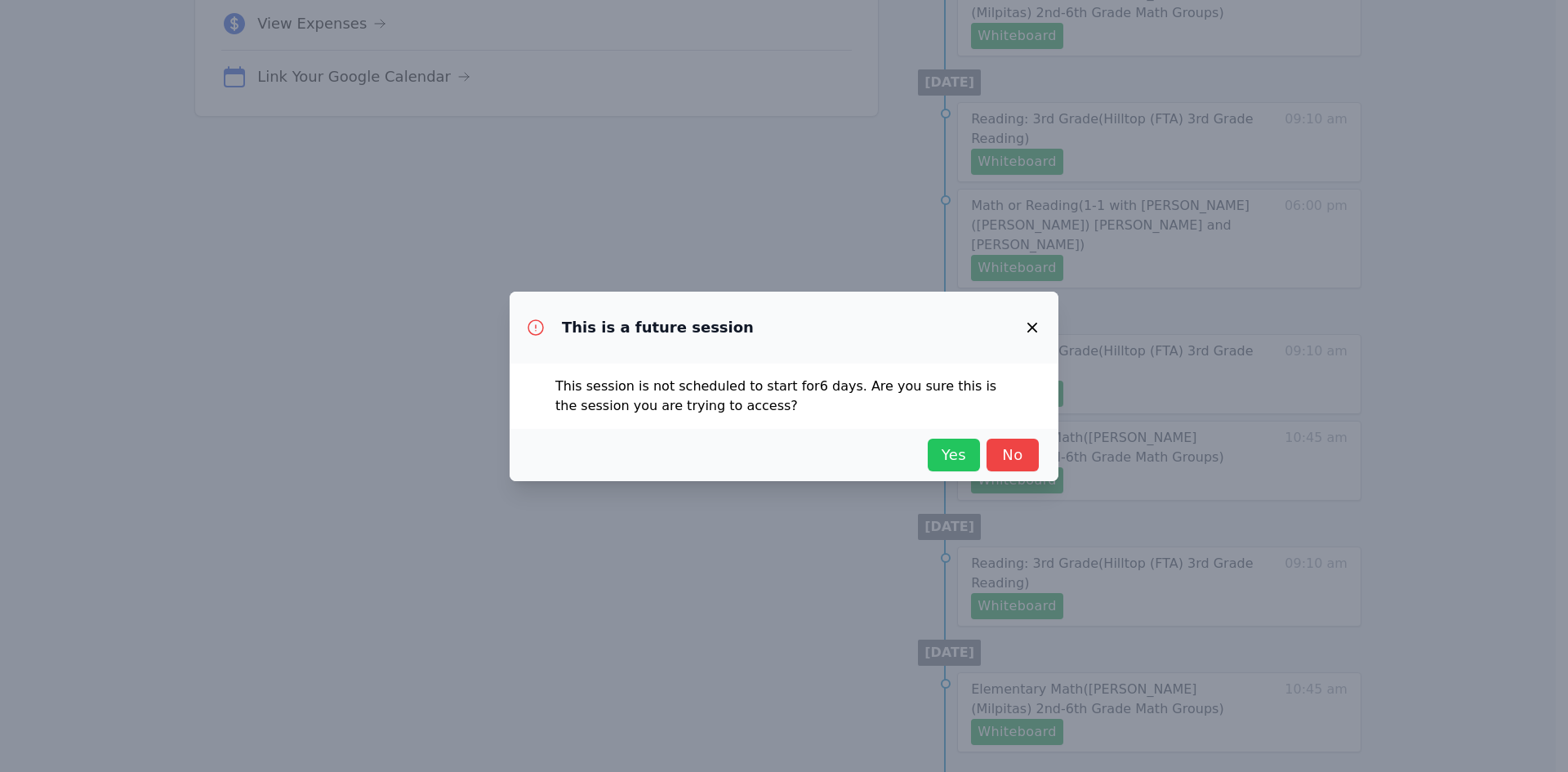
click at [847, 458] on span "Yes" at bounding box center [953, 455] width 36 height 23
